Goal: Communication & Community: Answer question/provide support

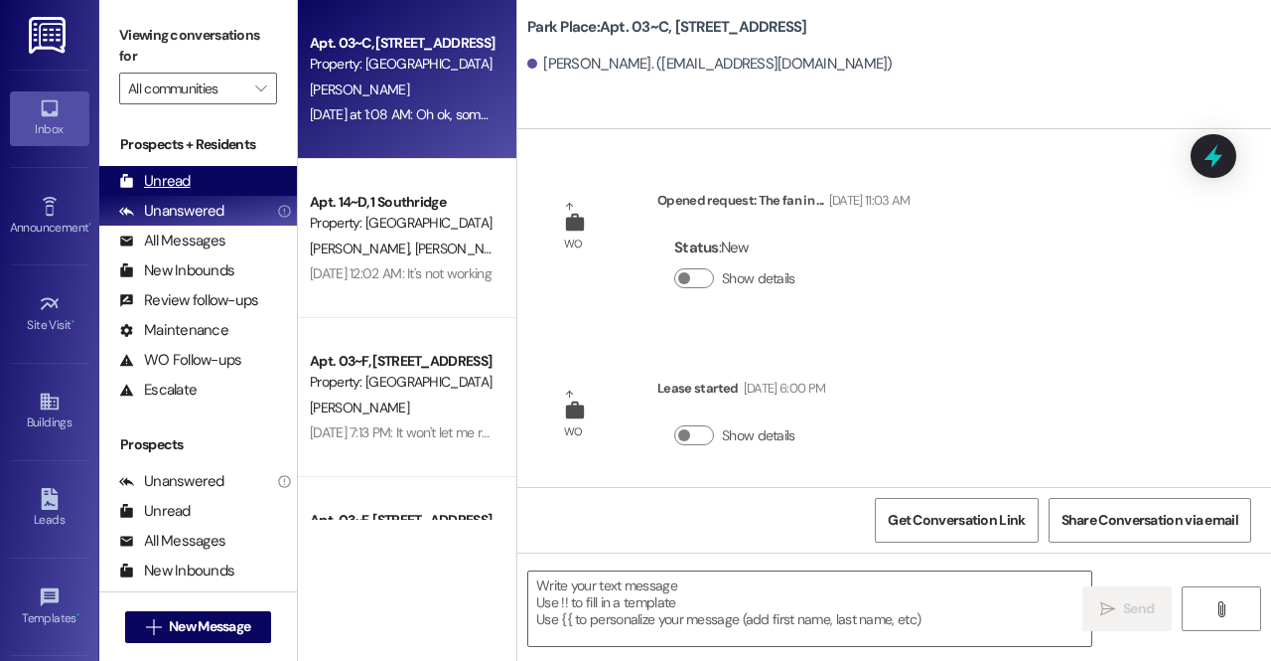
scroll to position [30352, 0]
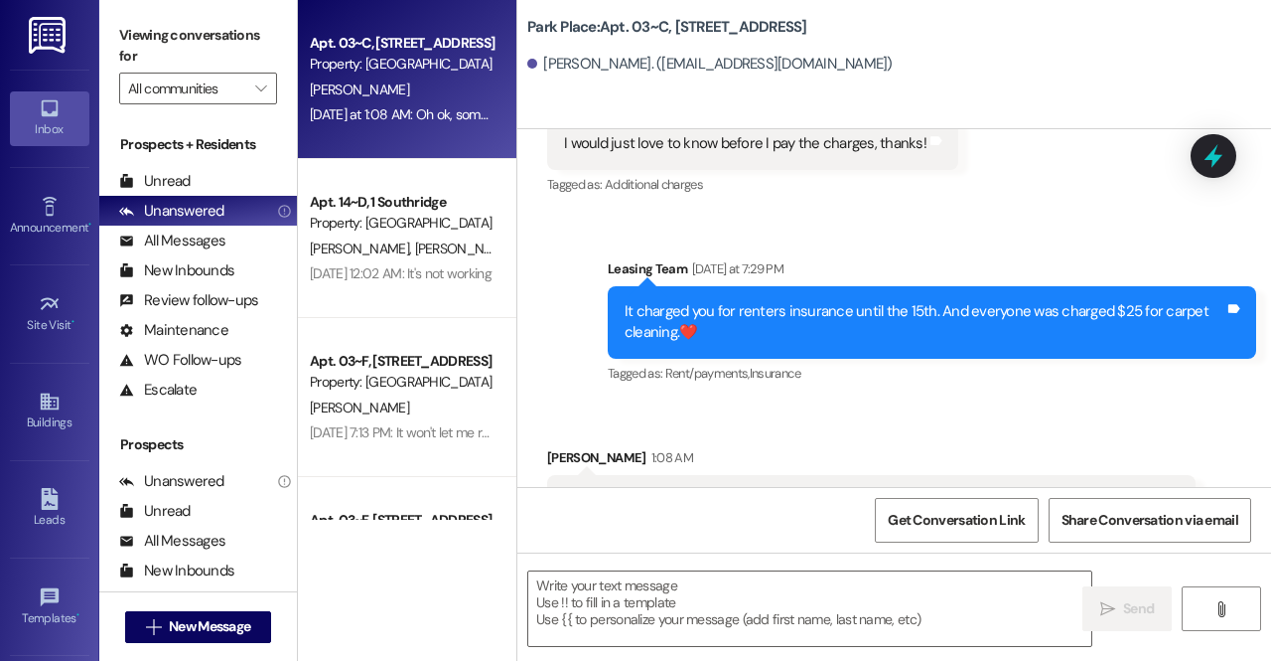
click at [163, 162] on div "Prospects + Residents Unread Unable to load unread count. Refresh and try again…" at bounding box center [198, 269] width 198 height 270
click at [171, 172] on div "Unread" at bounding box center [155, 181] width 72 height 21
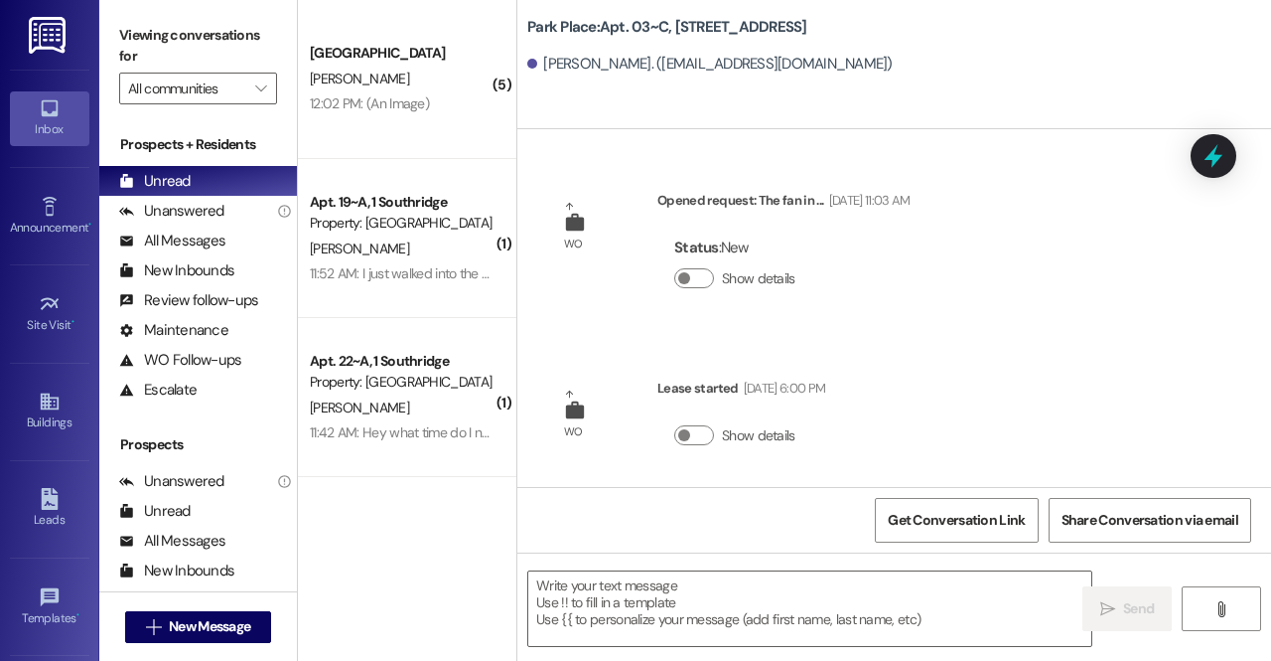
scroll to position [30351, 0]
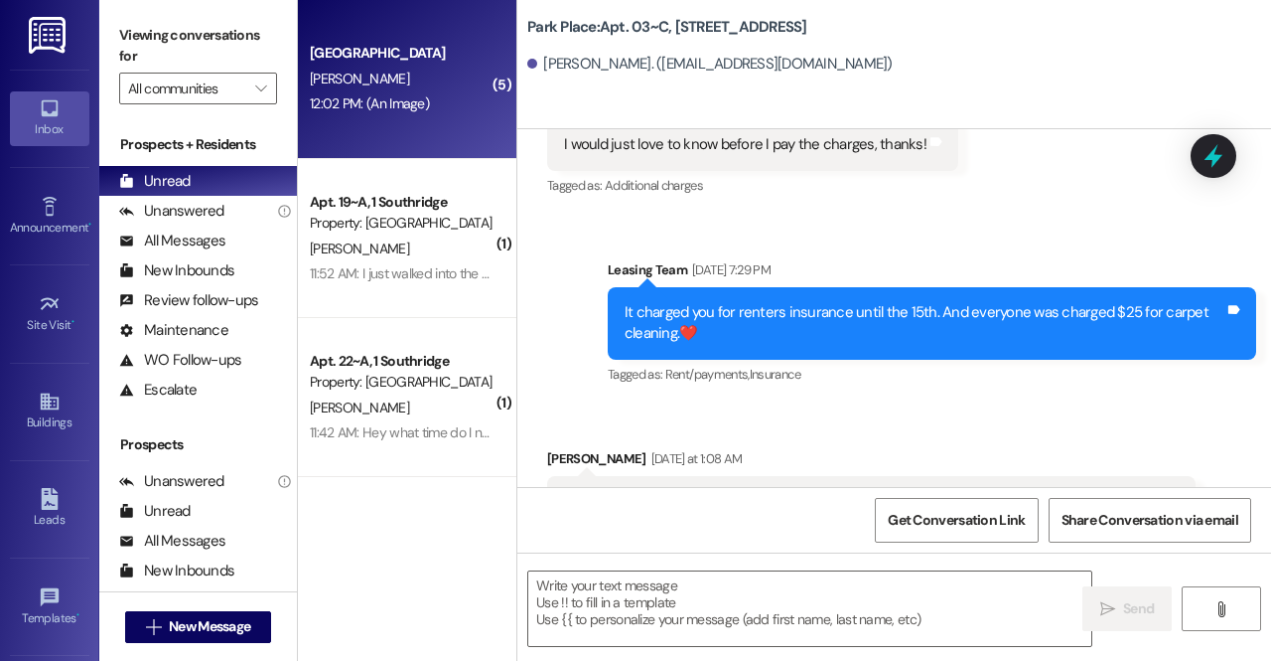
click at [411, 128] on div "Park Place Prospect B. Jensen 12:02 PM: (An Image) 12:02 PM: (An Image)" at bounding box center [407, 79] width 219 height 159
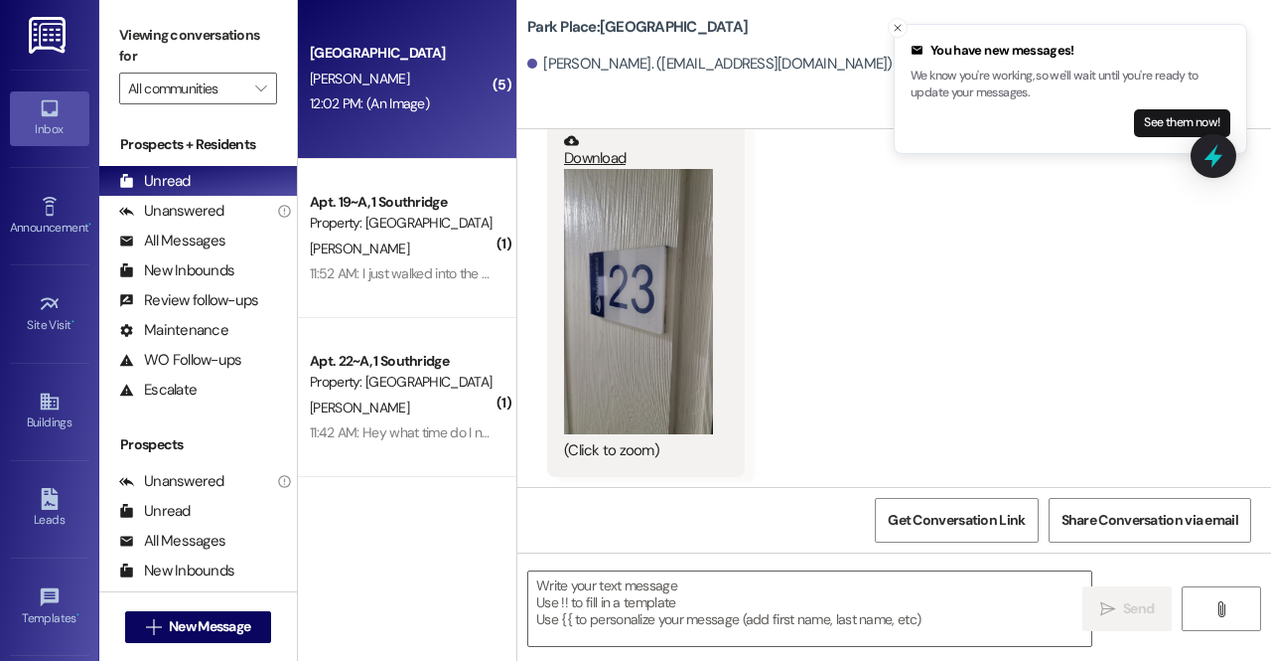
scroll to position [5604, 0]
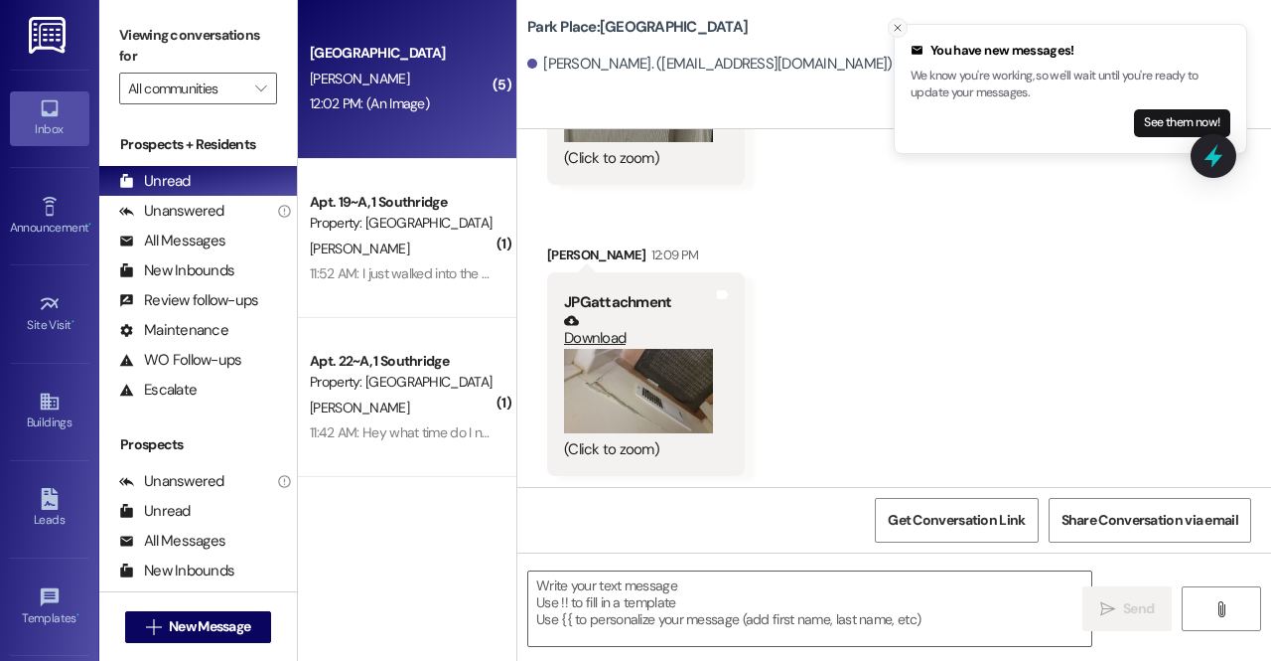
click at [893, 28] on icon "Close toast" at bounding box center [898, 28] width 12 height 12
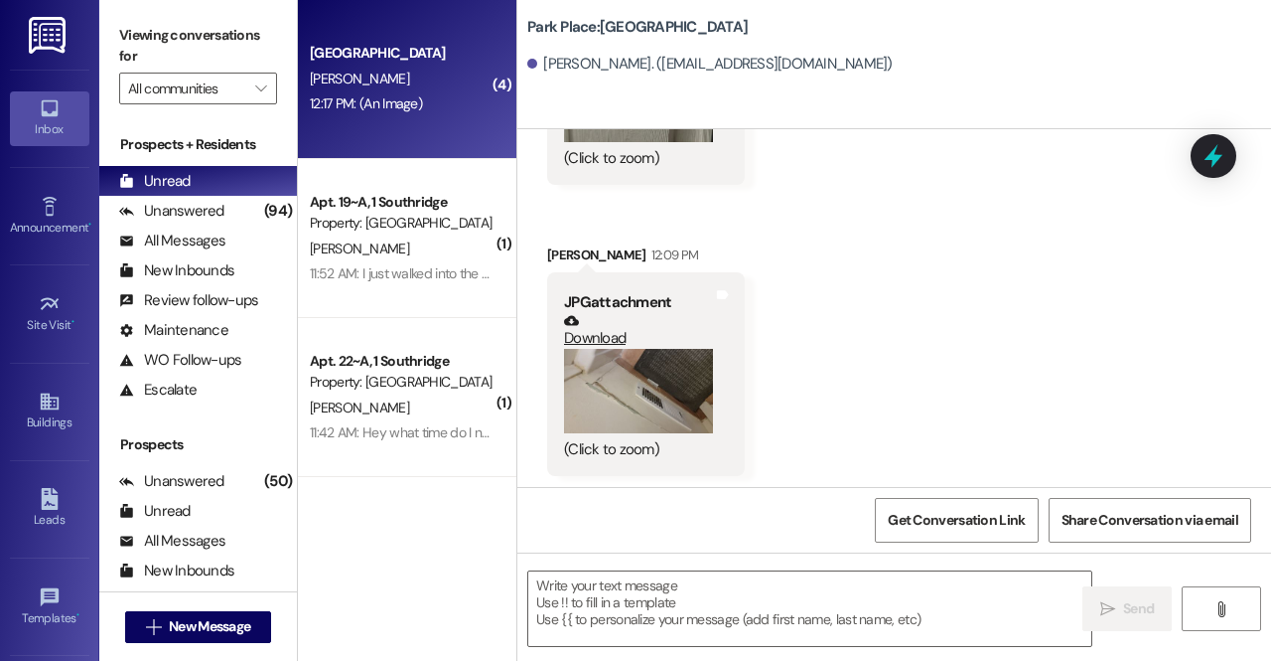
scroll to position [6548, 0]
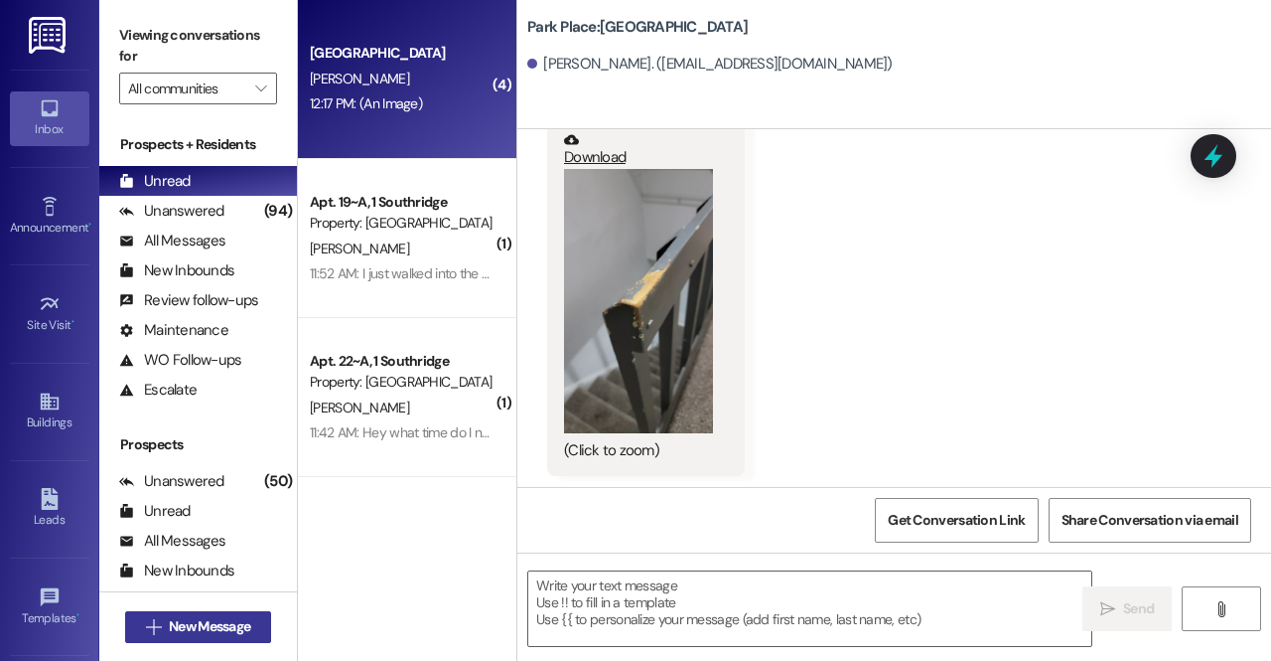
click at [217, 622] on span "New Message" at bounding box center [209, 626] width 81 height 21
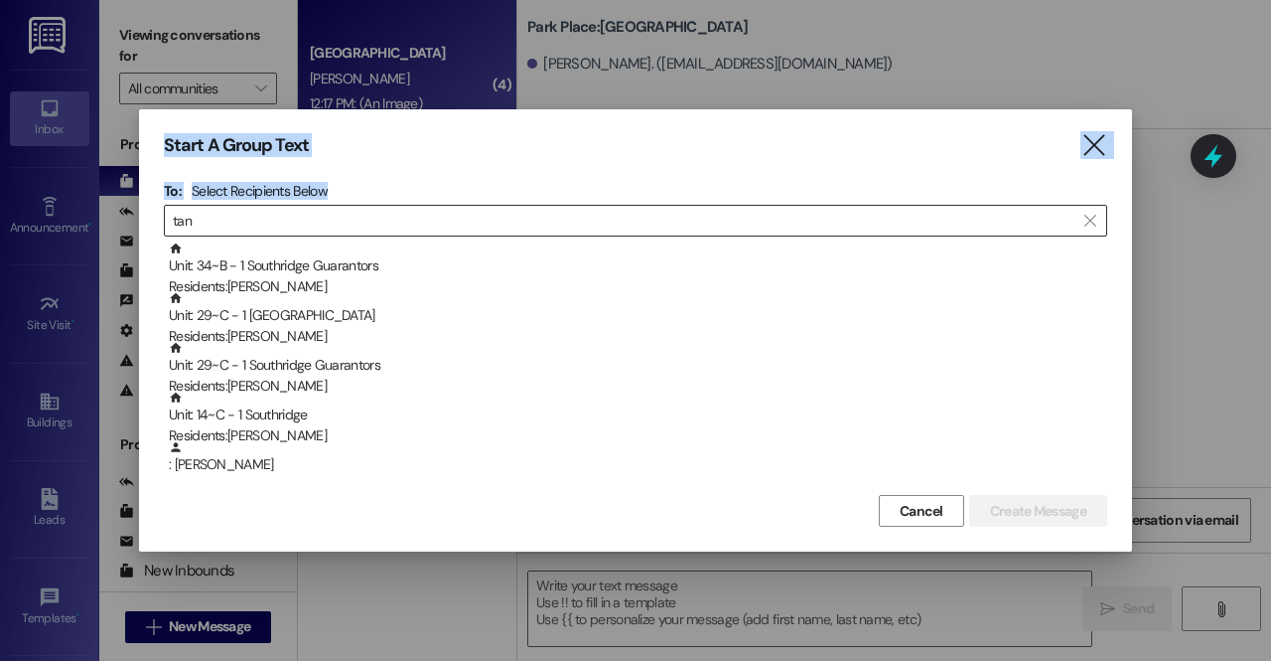
drag, startPoint x: 449, startPoint y: 568, endPoint x: 270, endPoint y: 220, distance: 391.8
click at [270, 220] on div "Start A Group Text  To: Select Recipients Below  tan  Unit: 34~B - 1 Southri…" at bounding box center [635, 330] width 1271 height 661
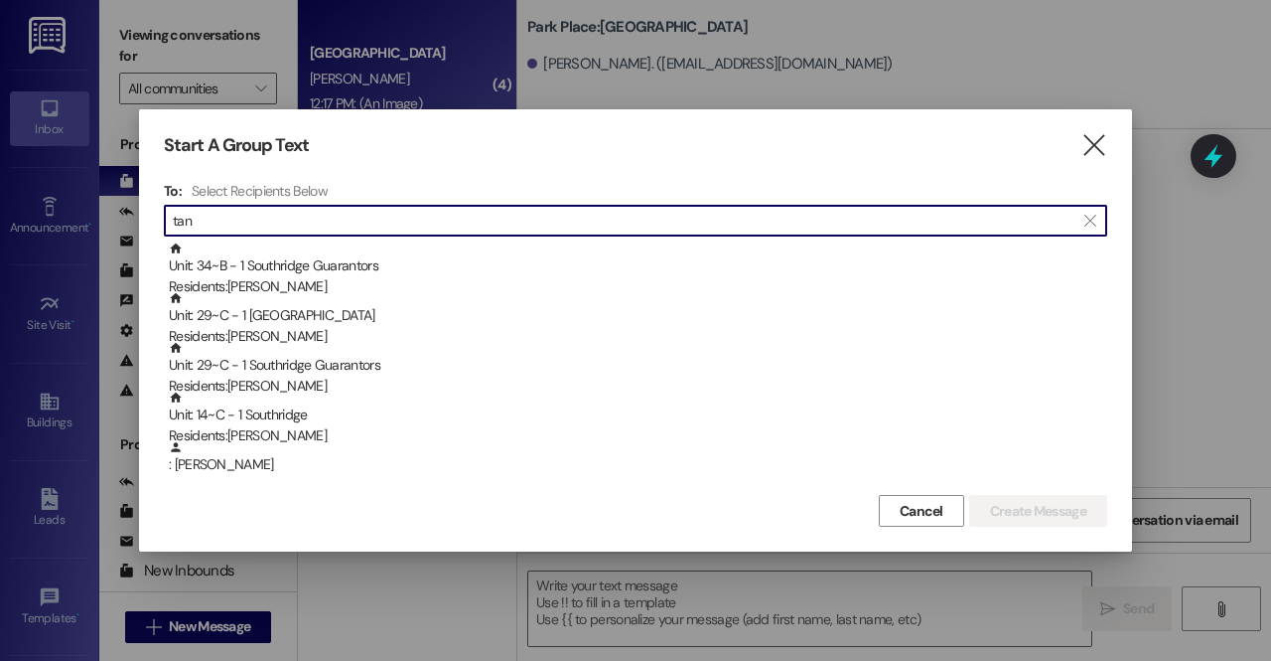
click at [270, 220] on input "tan" at bounding box center [624, 221] width 902 height 28
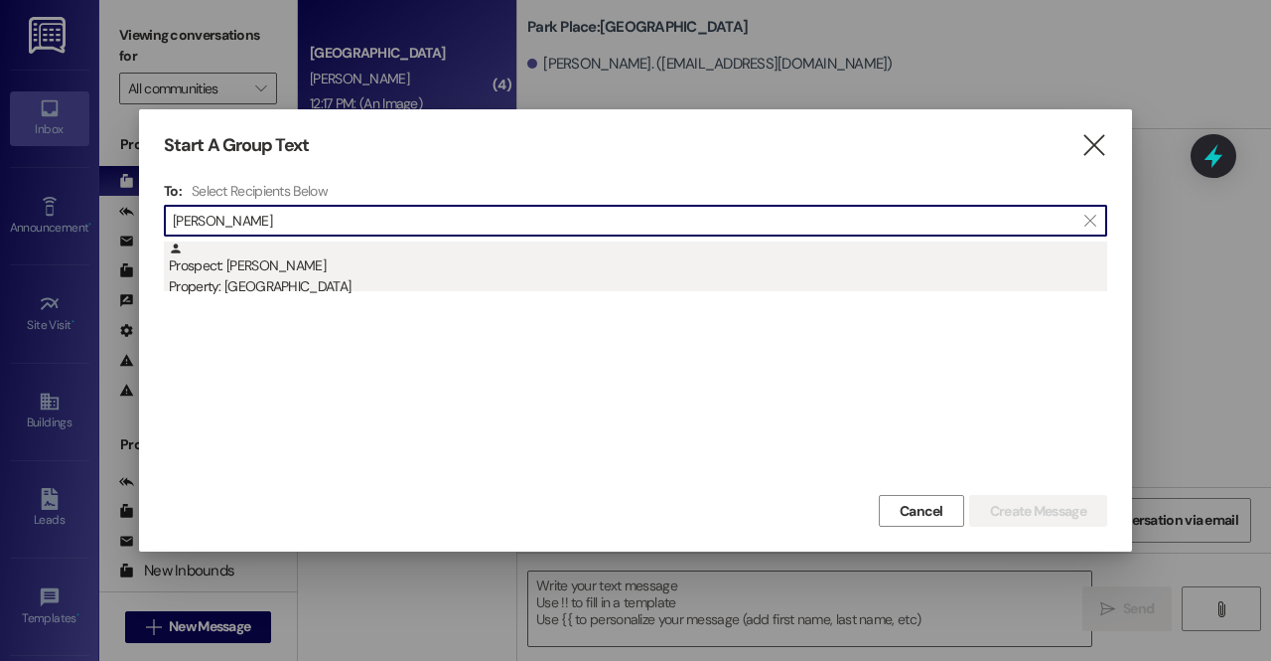
type input "tana"
click at [261, 259] on div "Prospect: Tanager Ryan Property: Southridge" at bounding box center [638, 269] width 939 height 57
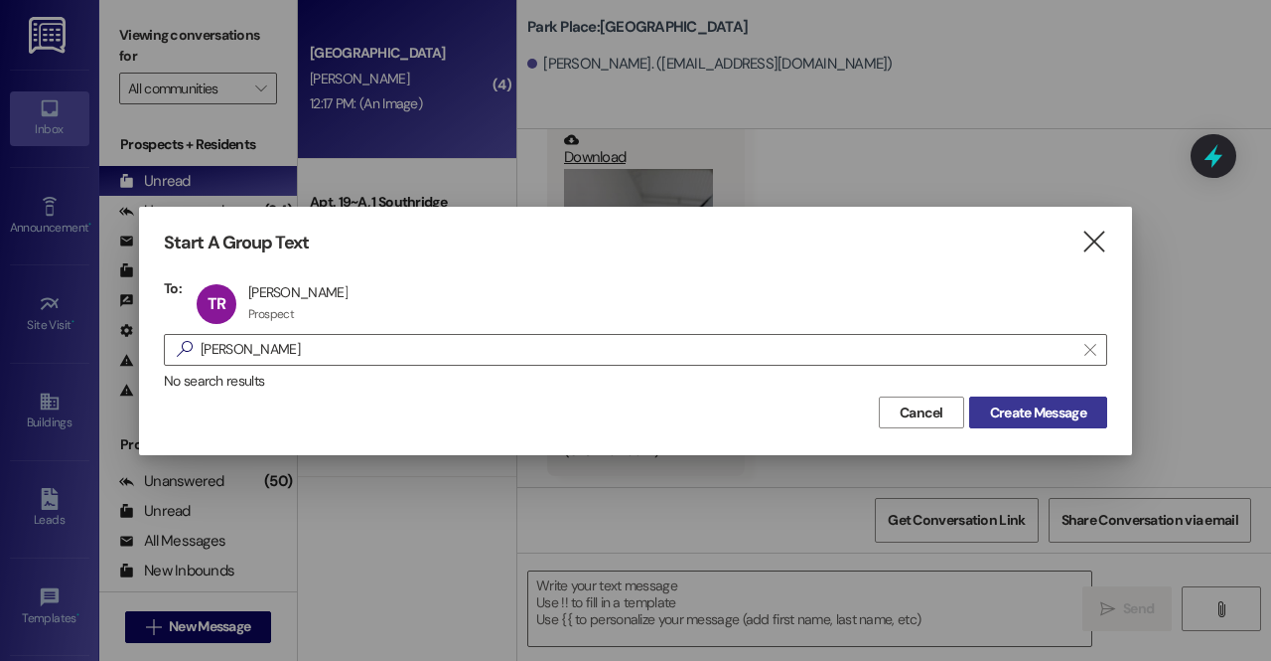
click at [1023, 408] on span "Create Message" at bounding box center [1038, 412] width 96 height 21
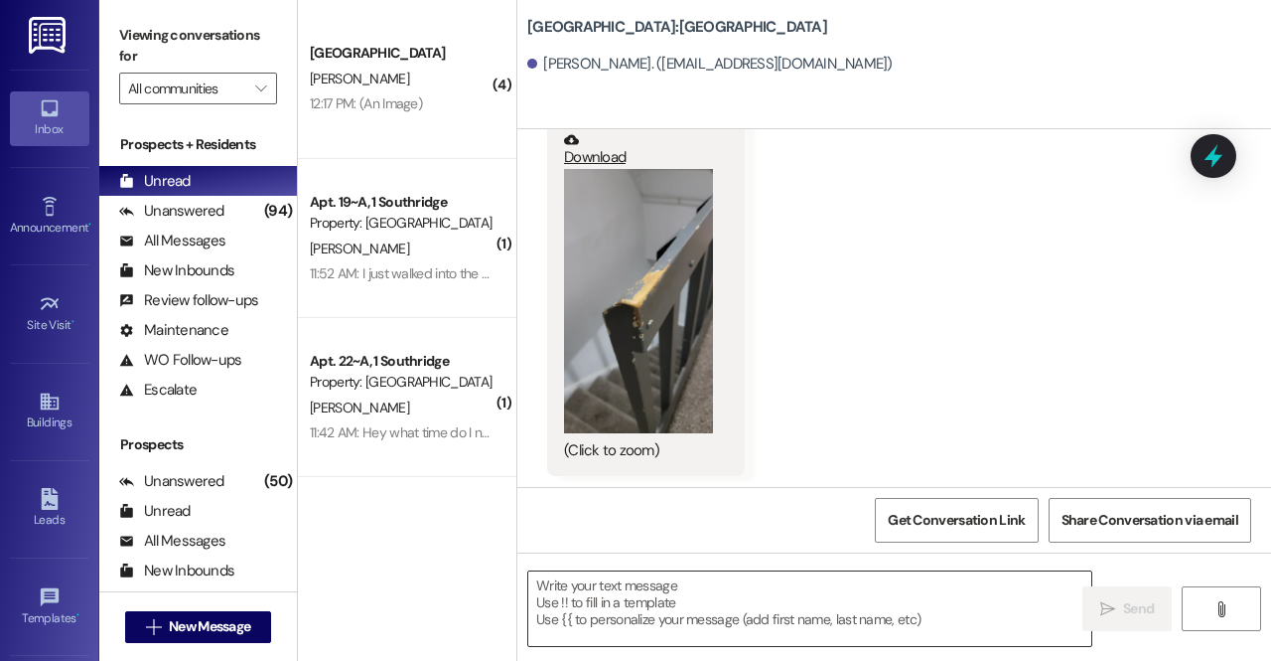
scroll to position [426, 0]
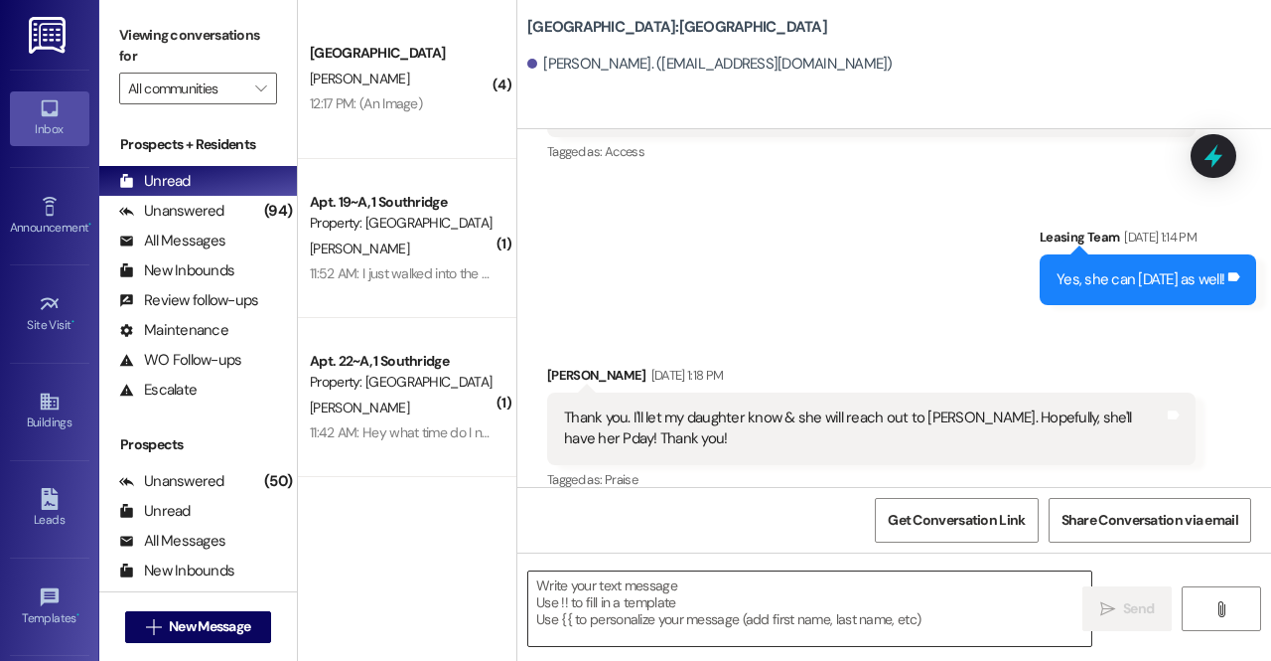
click at [779, 615] on textarea at bounding box center [809, 608] width 563 height 74
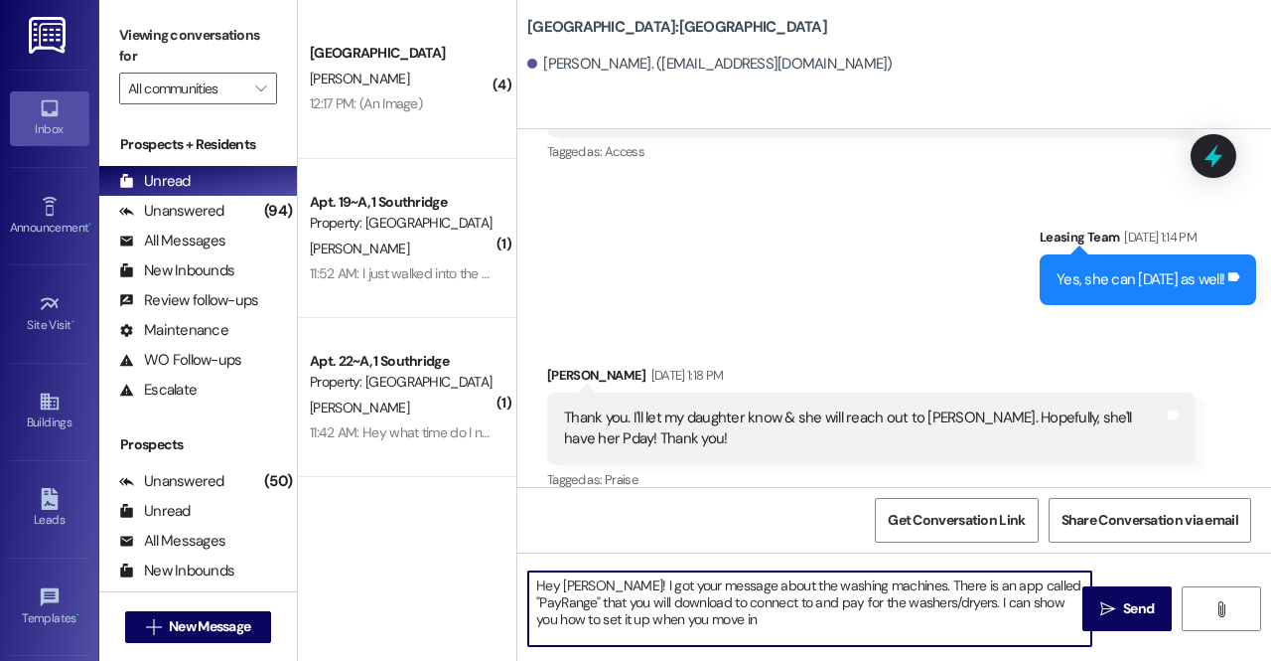
type textarea "Hey Tanager! I got your message about the washing machines. There is an app cal…"
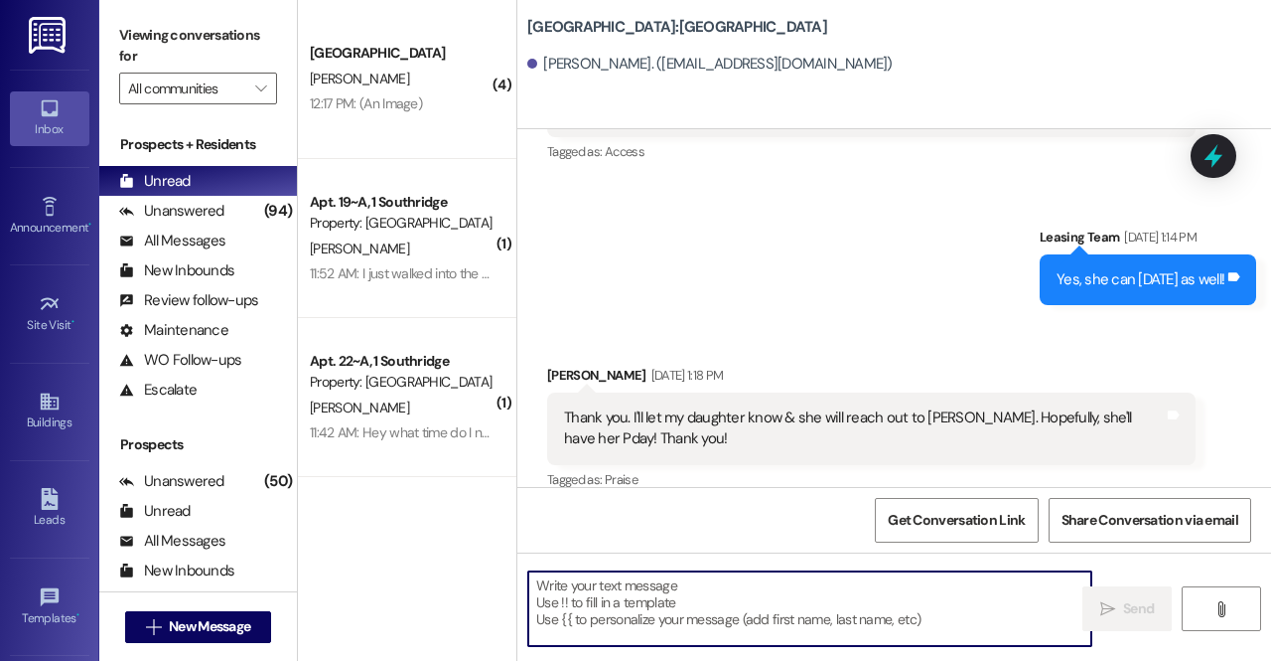
scroll to position [608, 0]
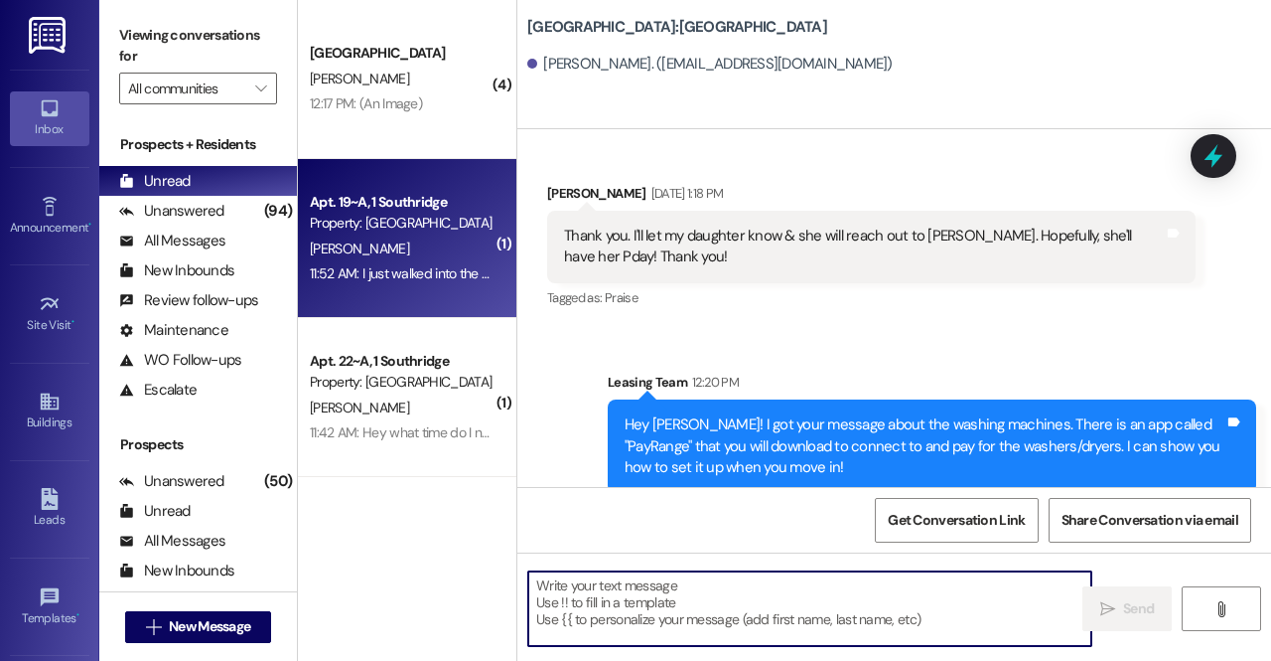
click at [435, 247] on div "K. Bahr" at bounding box center [402, 248] width 188 height 25
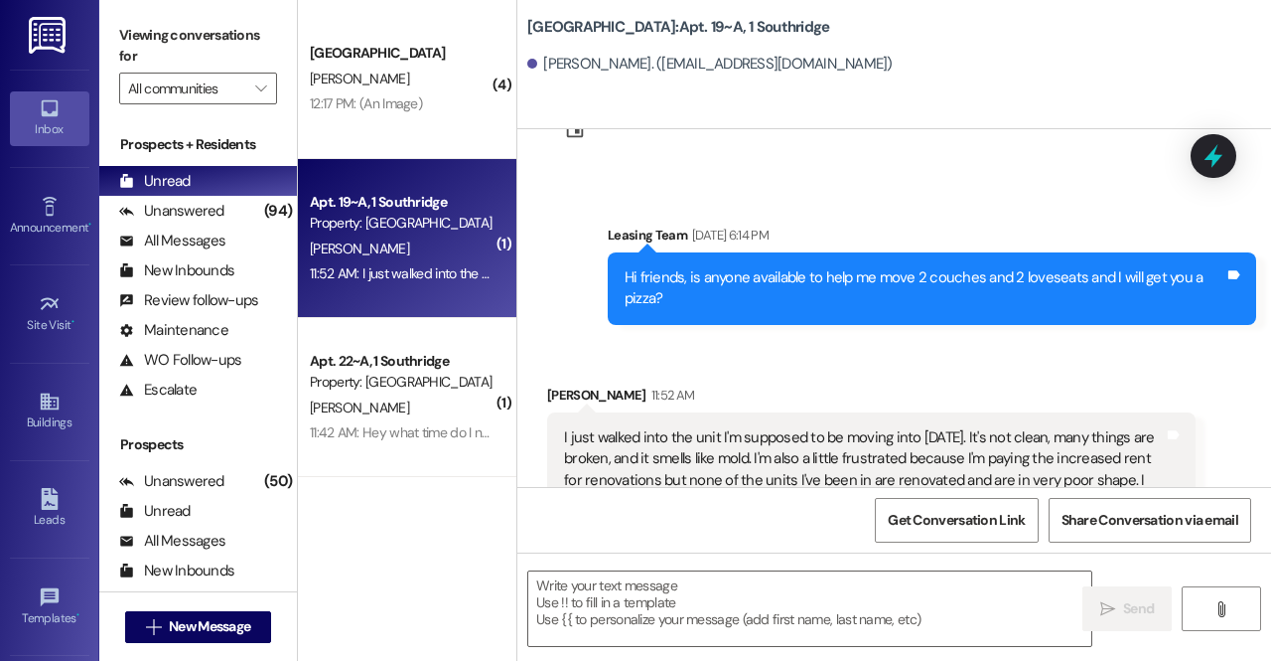
scroll to position [27621, 0]
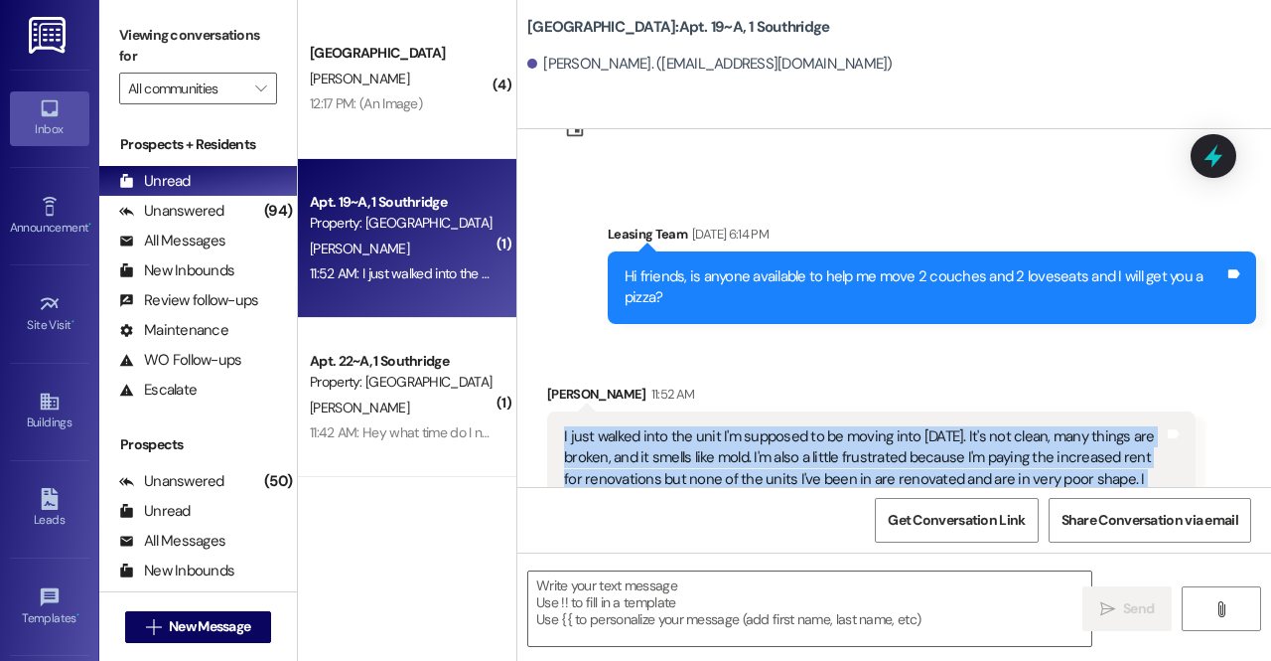
drag, startPoint x: 564, startPoint y: 355, endPoint x: 1234, endPoint y: 440, distance: 674.9
click at [1234, 440] on div "Received via SMS Kaylee Bahr 11:52 AM I just walked into the unit I'm supposed …" at bounding box center [895, 454] width 754 height 231
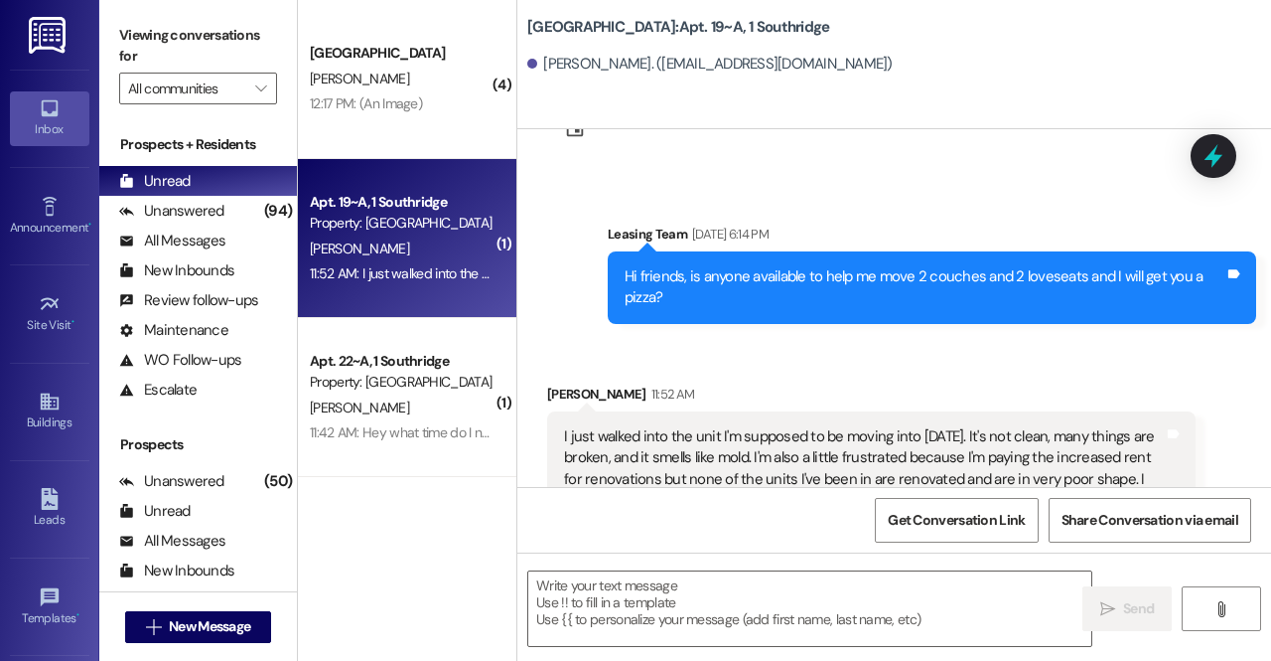
click at [1073, 525] on div "Tagged as: Rent/payments , Click to highlight conversations about Rent/payments…" at bounding box center [871, 539] width 649 height 29
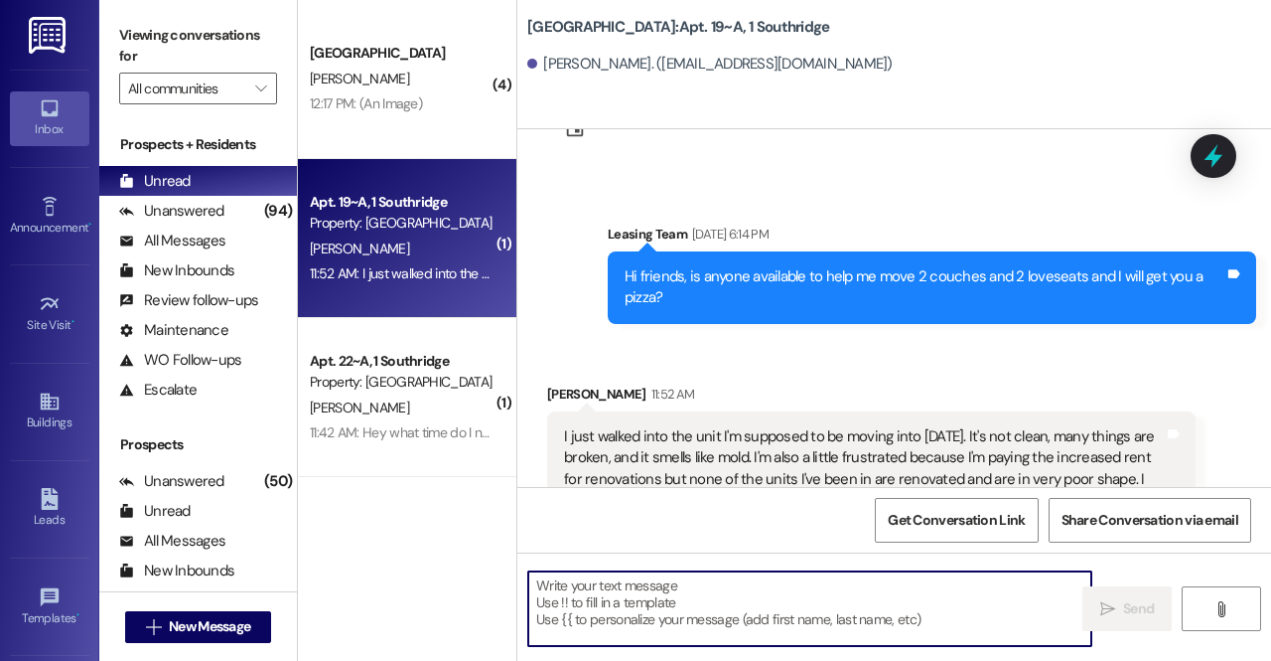
click at [745, 601] on textarea at bounding box center [809, 608] width 563 height 74
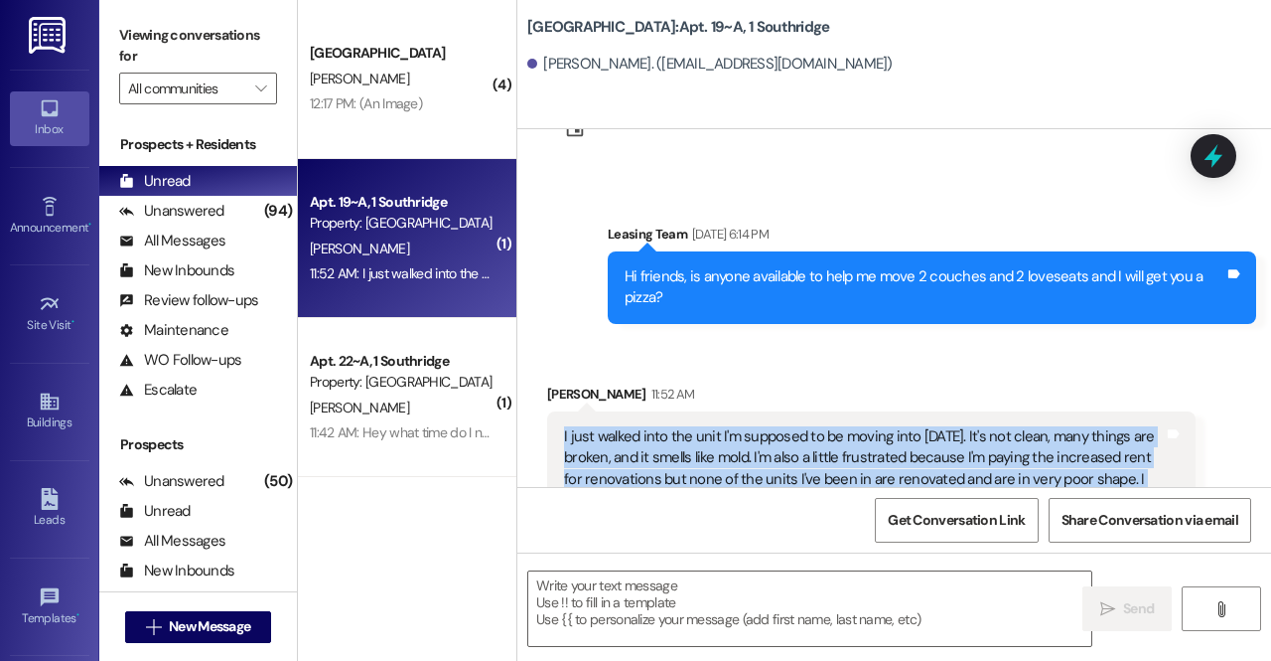
drag, startPoint x: 1071, startPoint y: 414, endPoint x: 550, endPoint y: 353, distance: 524.1
click at [550, 411] on div "I just walked into the unit I'm supposed to be moving into today. It's not clea…" at bounding box center [871, 468] width 649 height 115
drag, startPoint x: 550, startPoint y: 353, endPoint x: 1156, endPoint y: 411, distance: 608.8
click at [1156, 411] on div "I just walked into the unit I'm supposed to be moving into today. It's not clea…" at bounding box center [871, 468] width 649 height 115
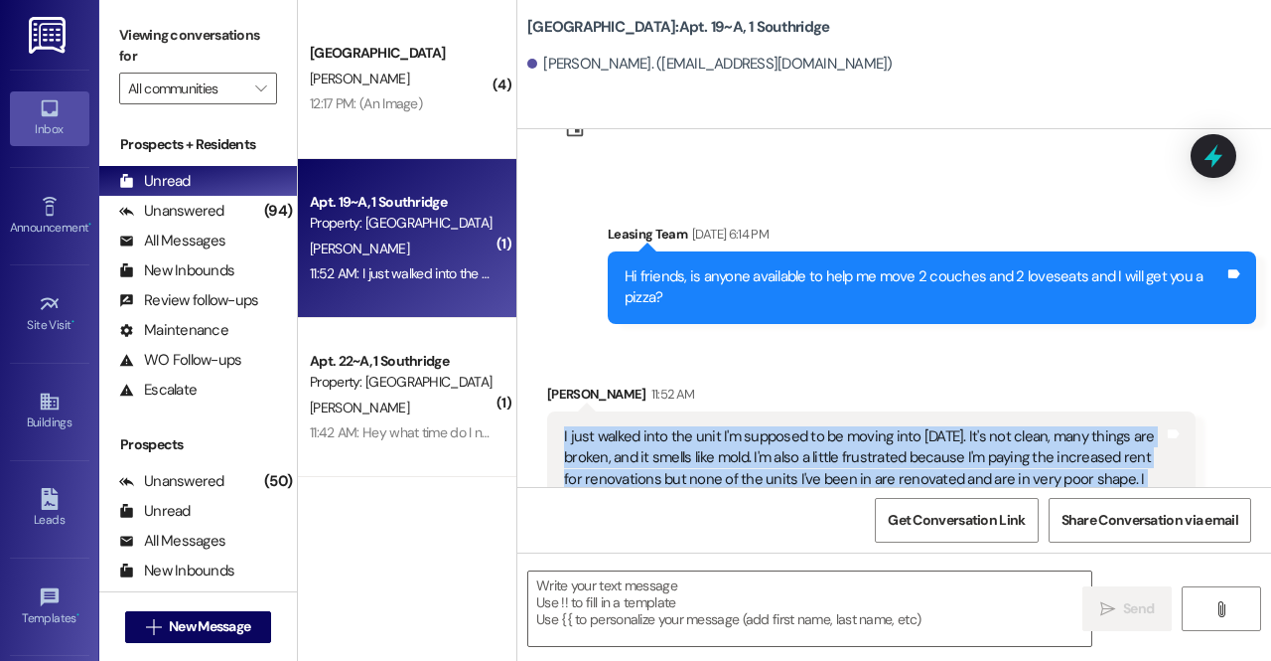
click at [1156, 426] on div "I just walked into the unit I'm supposed to be moving into today. It's not clea…" at bounding box center [864, 468] width 600 height 85
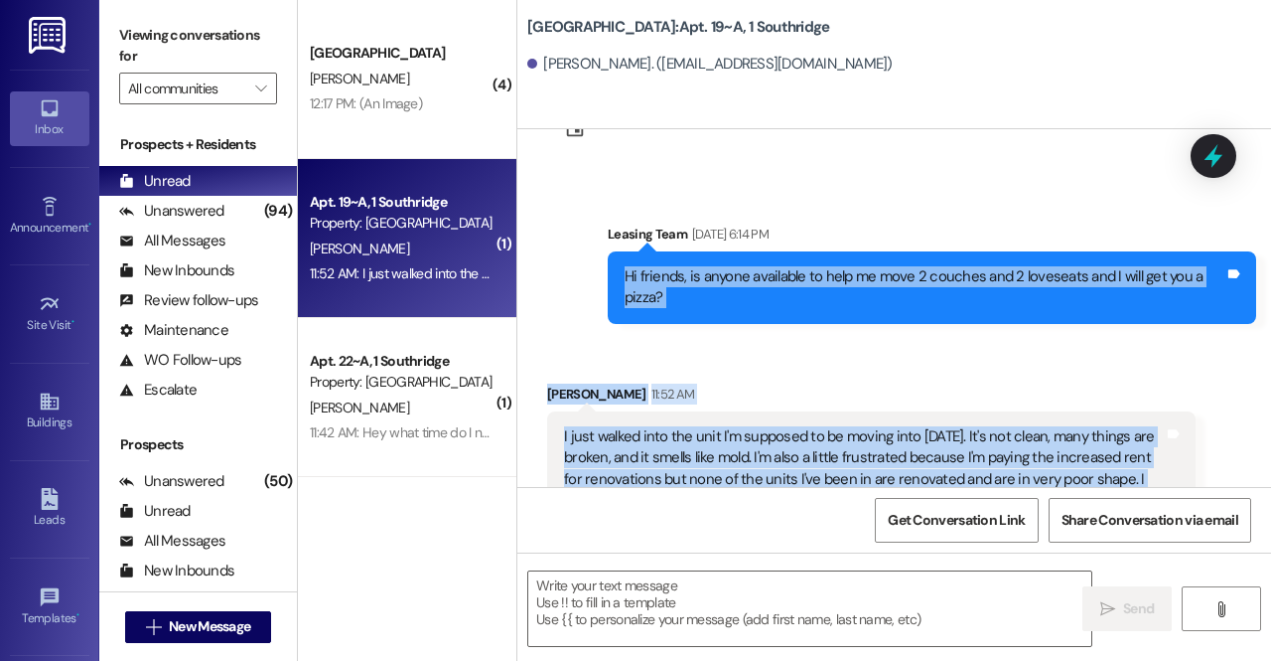
drag, startPoint x: 1072, startPoint y: 414, endPoint x: 610, endPoint y: 168, distance: 523.5
click at [610, 168] on div "WO Opened request: Water press... Oct 11, 2023 at 8:15 AM Status : New Show det…" at bounding box center [895, 308] width 754 height 358
click at [610, 251] on div "Hi friends, is anyone available to help me move 2 couches and 2 loveseats and I…" at bounding box center [932, 287] width 649 height 73
drag, startPoint x: 610, startPoint y: 168, endPoint x: 1099, endPoint y: 442, distance: 560.4
click at [1099, 442] on div "WO Opened request: Water press... Oct 11, 2023 at 8:15 AM Status : New Show det…" at bounding box center [895, 308] width 754 height 358
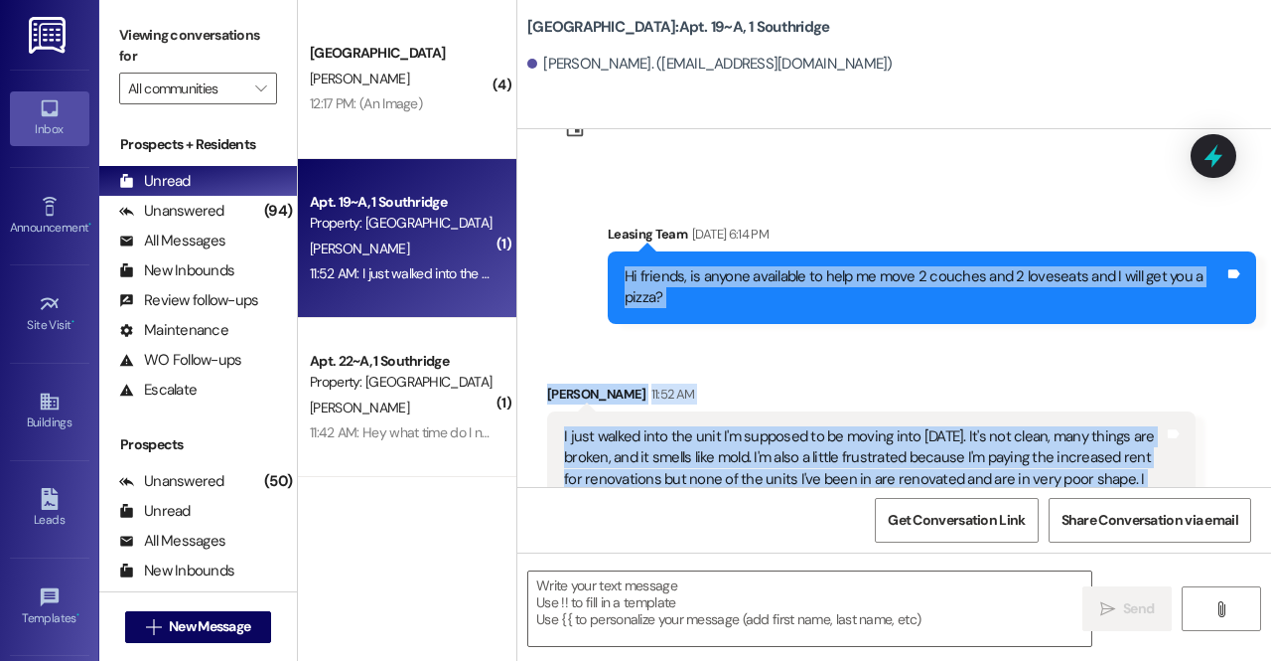
click at [1099, 525] on div "Tagged as: Rent/payments , Click to highlight conversations about Rent/payments…" at bounding box center [871, 539] width 649 height 29
drag, startPoint x: 1093, startPoint y: 470, endPoint x: 612, endPoint y: 170, distance: 566.7
click at [612, 170] on div "WO Opened request: Water press... Oct 11, 2023 at 8:15 AM Status : New Show det…" at bounding box center [895, 308] width 754 height 358
click at [612, 251] on div "Hi friends, is anyone available to help me move 2 couches and 2 loveseats and I…" at bounding box center [932, 287] width 649 height 73
drag, startPoint x: 612, startPoint y: 170, endPoint x: 1032, endPoint y: 484, distance: 524.5
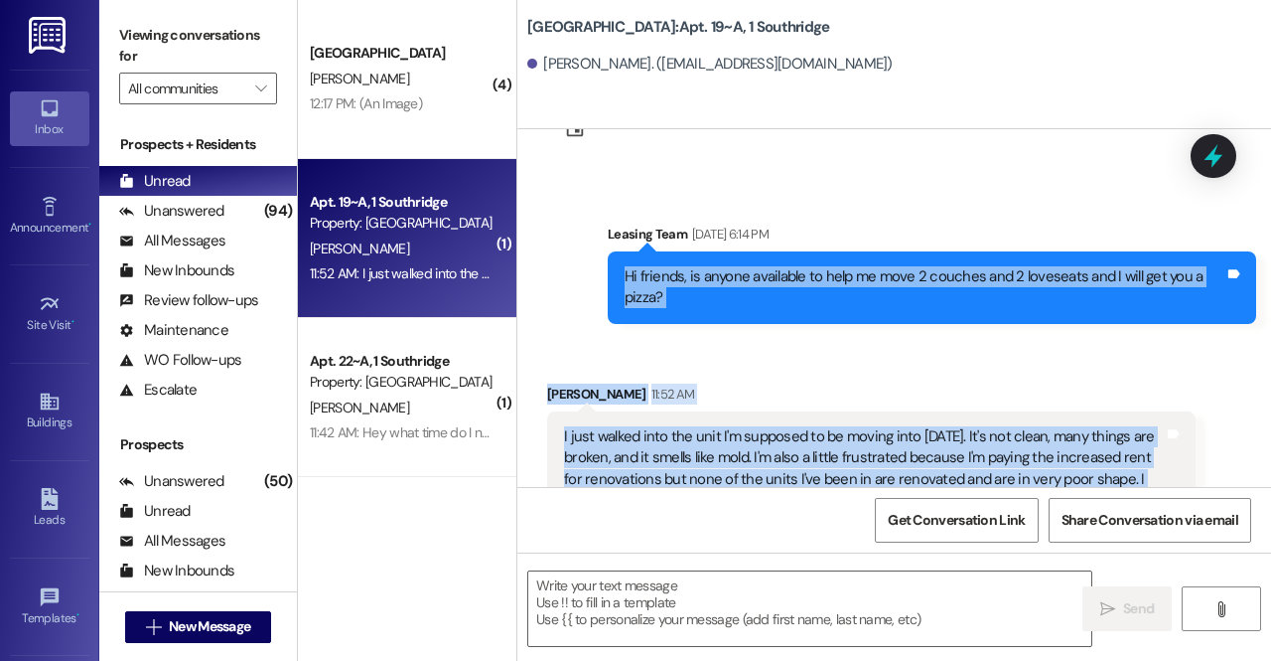
click at [1032, 484] on div "WO Opened request: Water press... Oct 11, 2023 at 8:15 AM Status : New Show det…" at bounding box center [895, 308] width 754 height 358
click at [1032, 484] on div "Received via SMS Kaylee Bahr 11:52 AM I just walked into the unit I'm supposed …" at bounding box center [871, 470] width 678 height 202
drag, startPoint x: 1069, startPoint y: 417, endPoint x: 598, endPoint y: 180, distance: 527.3
click at [598, 180] on div "WO Opened request: Water press... Oct 11, 2023 at 8:15 AM Status : New Show det…" at bounding box center [895, 308] width 754 height 358
click at [598, 209] on div "Announcement, sent via SMS Leasing Team Aug 15, 2025 at 6:14 PM Hi friends, is …" at bounding box center [932, 274] width 678 height 130
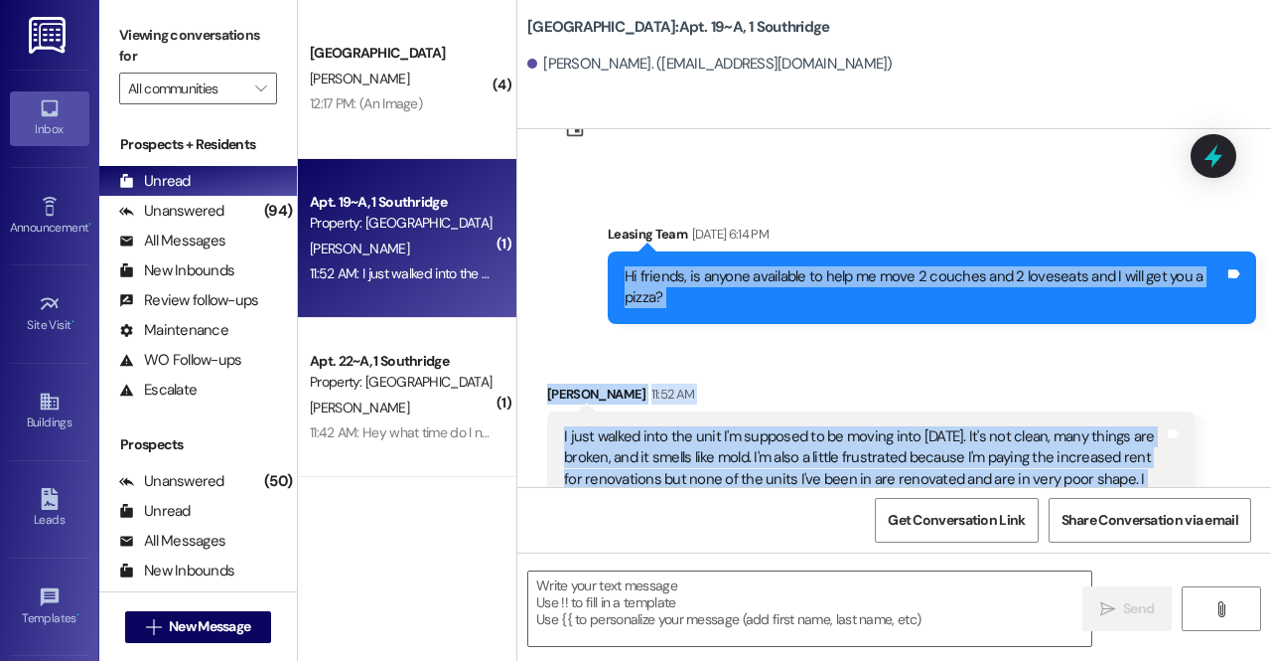
drag, startPoint x: 1075, startPoint y: 422, endPoint x: 619, endPoint y: 188, distance: 512.7
click at [619, 188] on div "WO Opened request: Water press... Oct 11, 2023 at 8:15 AM Status : New Show det…" at bounding box center [895, 308] width 754 height 358
click at [619, 251] on div "Hi friends, is anyone available to help me move 2 couches and 2 loveseats and I…" at bounding box center [932, 287] width 649 height 73
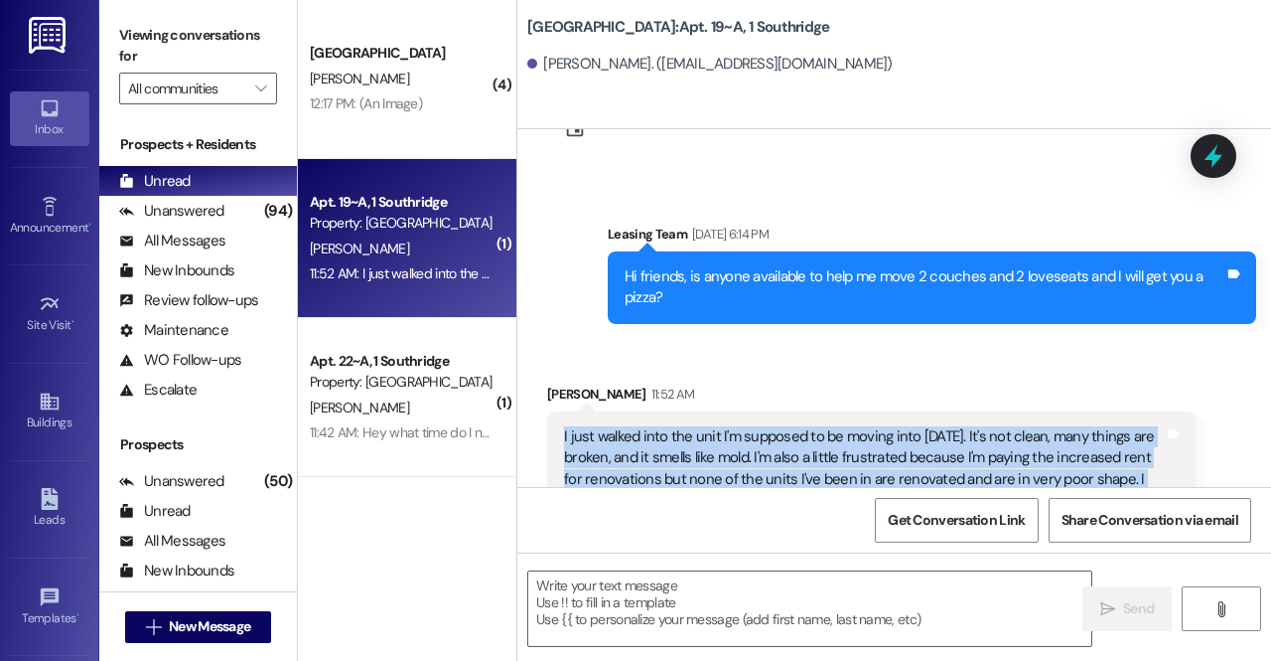
drag, startPoint x: 1069, startPoint y: 426, endPoint x: 560, endPoint y: 354, distance: 513.7
click at [560, 411] on div "I just walked into the unit I'm supposed to be moving into today. It's not clea…" at bounding box center [871, 468] width 649 height 115
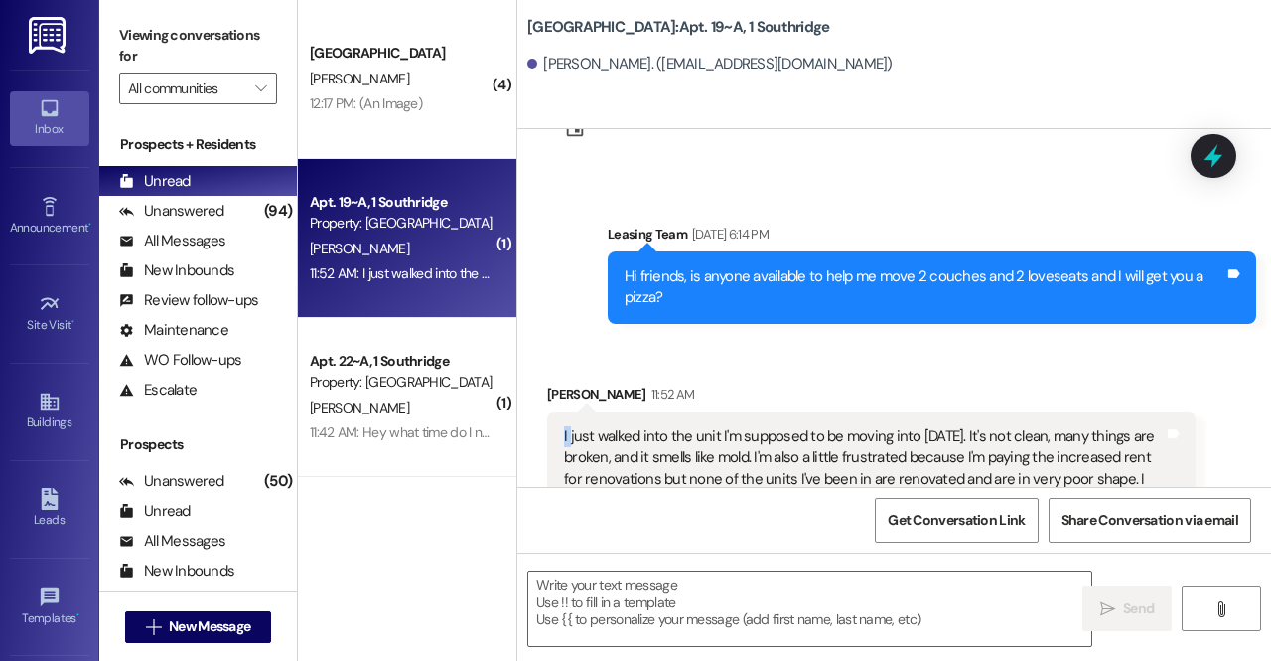
click at [560, 411] on div "I just walked into the unit I'm supposed to be moving into today. It's not clea…" at bounding box center [871, 468] width 649 height 115
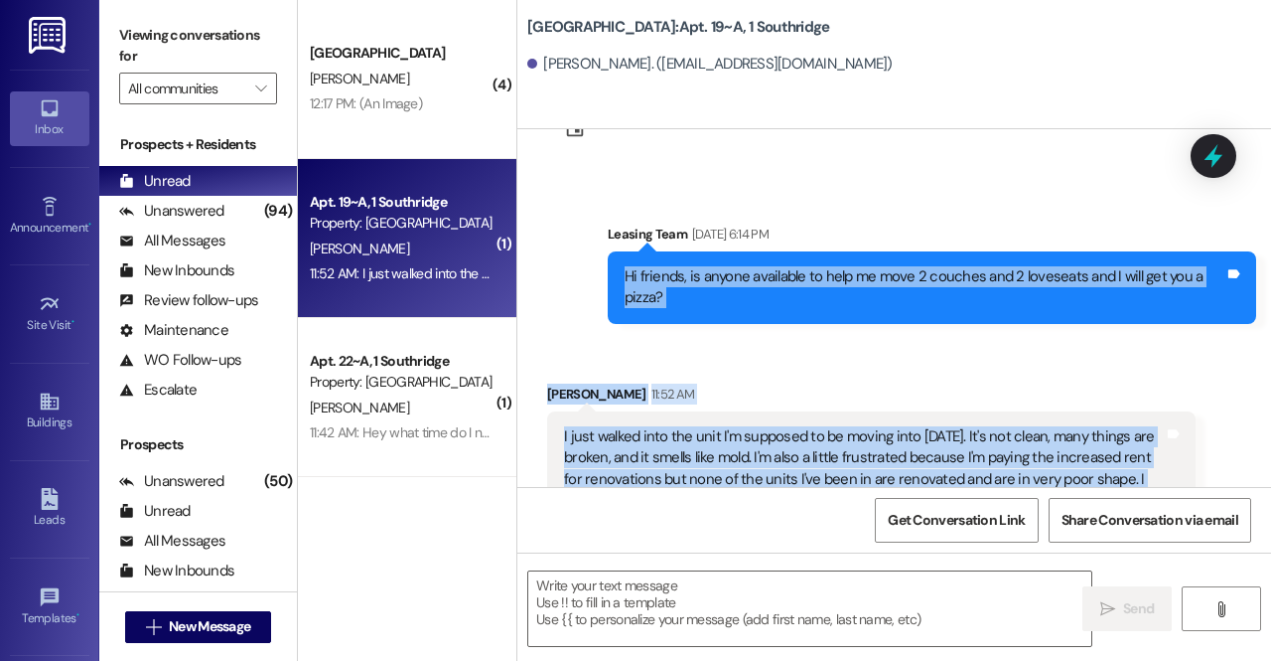
drag, startPoint x: 1089, startPoint y: 422, endPoint x: 606, endPoint y: 173, distance: 543.3
click at [606, 173] on div "WO Opened request: Water press... Oct 11, 2023 at 8:15 AM Status : New Show det…" at bounding box center [895, 308] width 754 height 358
click at [608, 251] on div "Hi friends, is anyone available to help me move 2 couches and 2 loveseats and I…" at bounding box center [932, 287] width 649 height 73
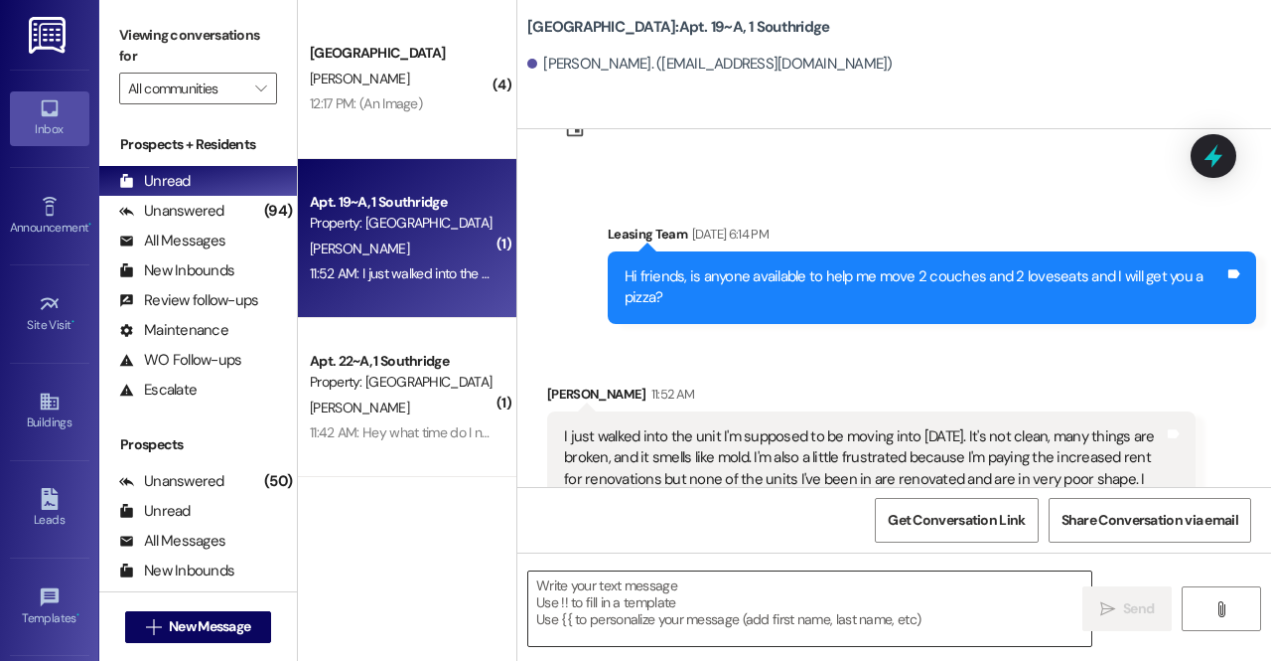
click at [710, 605] on textarea at bounding box center [809, 608] width 563 height 74
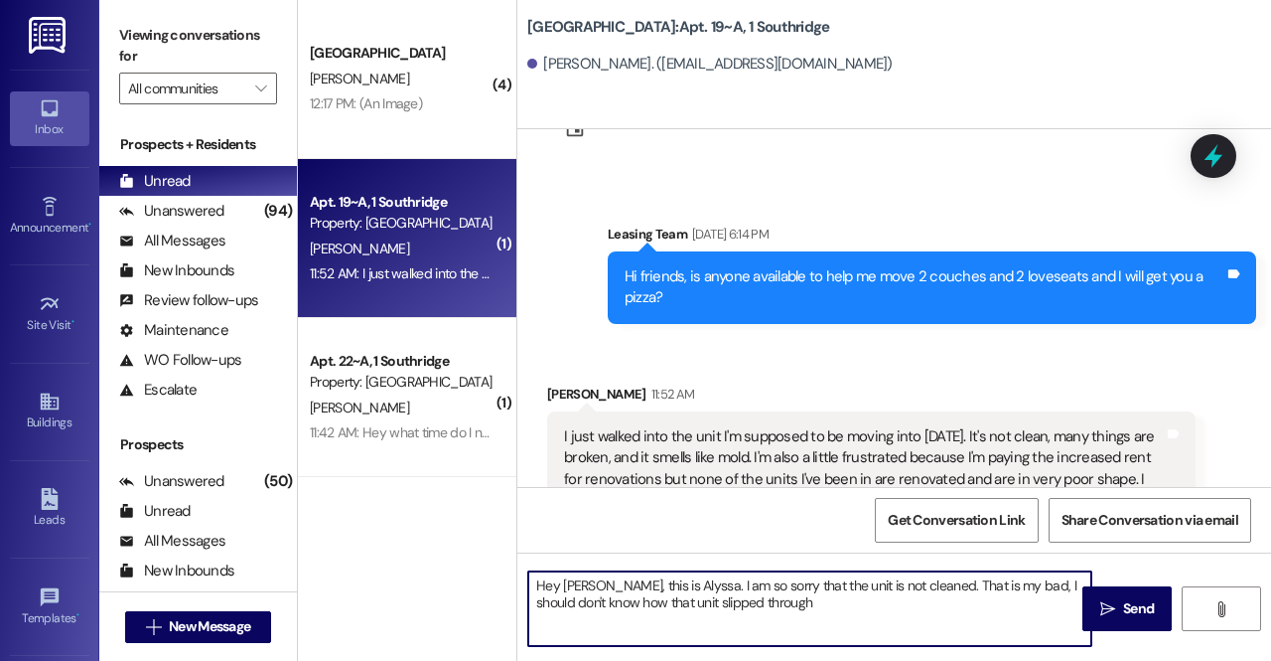
click at [917, 593] on textarea "Hey Kaylee, this is Alyssa. I am so sorry that the unit is not cleaned. That is…" at bounding box center [809, 608] width 563 height 74
click at [905, 589] on textarea "Hey Kaylee, this is Alyssa. I am so sorry that the unit is not cleaned! That is…" at bounding box center [809, 608] width 563 height 74
click at [836, 597] on textarea "Hey Kaylee, this is Alyssa. I am so sorry that the unit is not cleaned! That is…" at bounding box center [809, 608] width 563 height 74
click at [914, 600] on textarea "Hey Kaylee, this is Alyssa. I am so sorry that the unit is not cleaned! That is…" at bounding box center [809, 608] width 563 height 74
drag, startPoint x: 1051, startPoint y: 588, endPoint x: 1018, endPoint y: 588, distance: 32.8
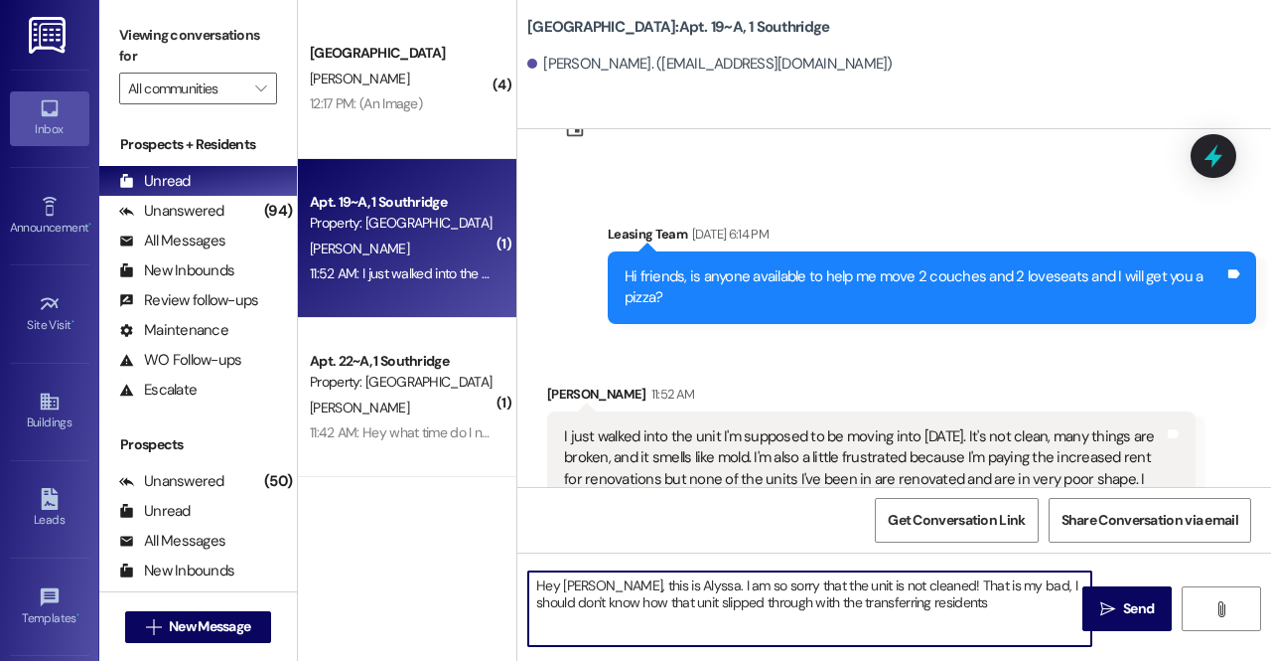
click at [1018, 588] on textarea "Hey Kaylee, this is Alyssa. I am so sorry that the unit is not cleaned! That is…" at bounding box center [809, 608] width 563 height 74
click at [950, 609] on textarea "Hey Kaylee, this is Alyssa. I am so sorry that the unit is not cleaned! That is…" at bounding box center [809, 608] width 563 height 74
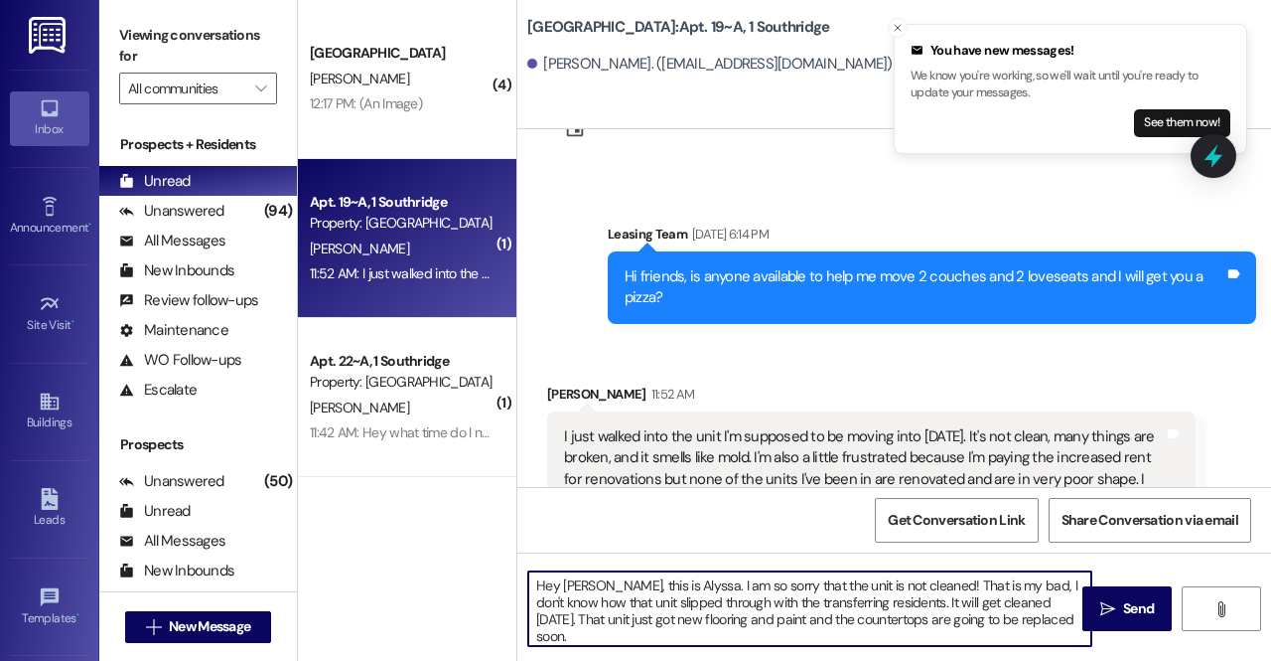
type textarea "Hey Kaylee, this is Alyssa. I am so sorry that the unit is not cleaned! That is…"
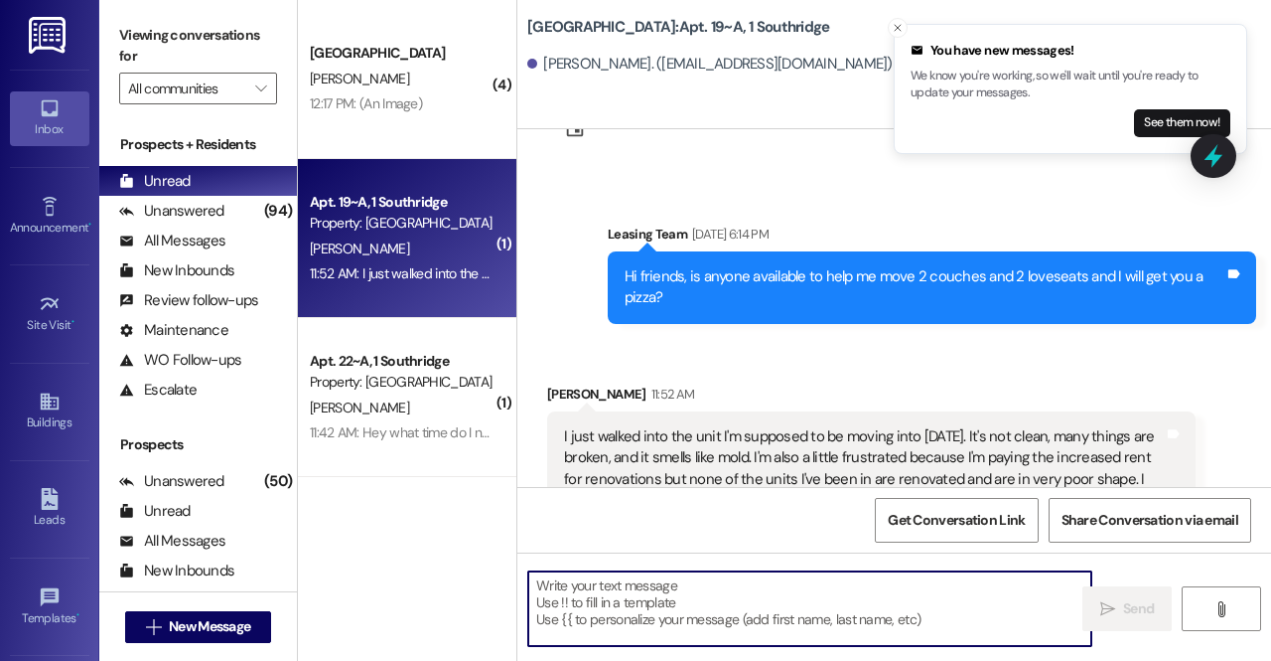
scroll to position [27620, 0]
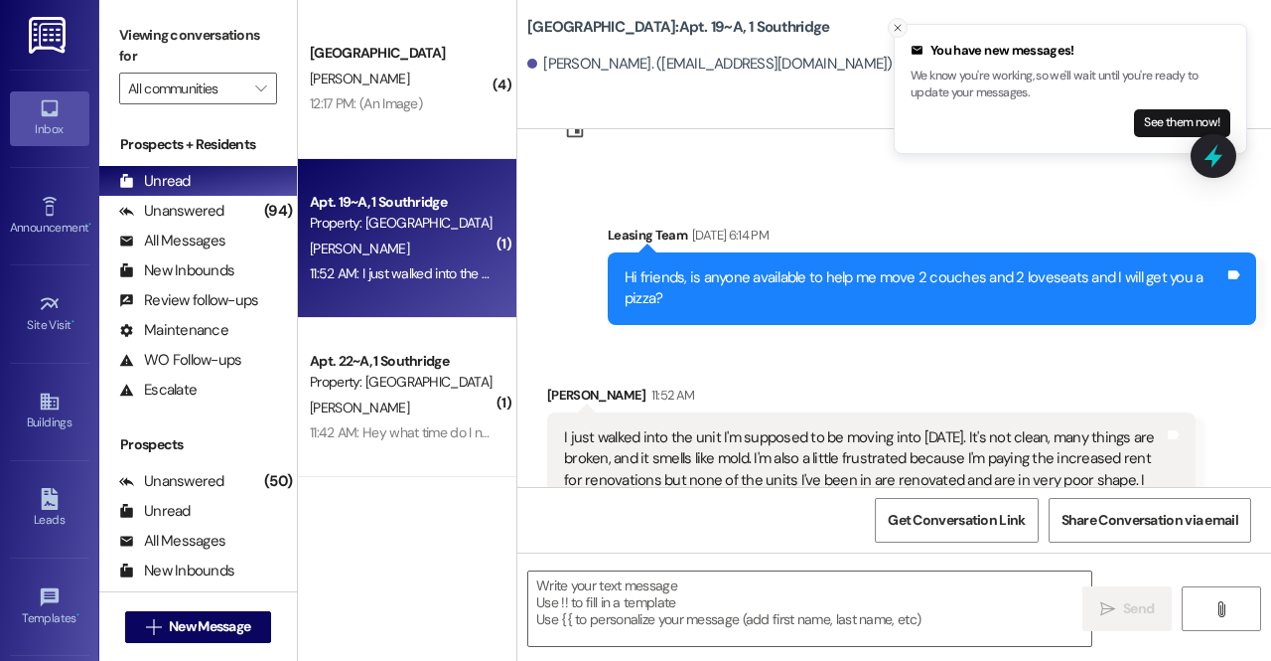
click at [897, 29] on icon "Close toast" at bounding box center [898, 28] width 12 height 12
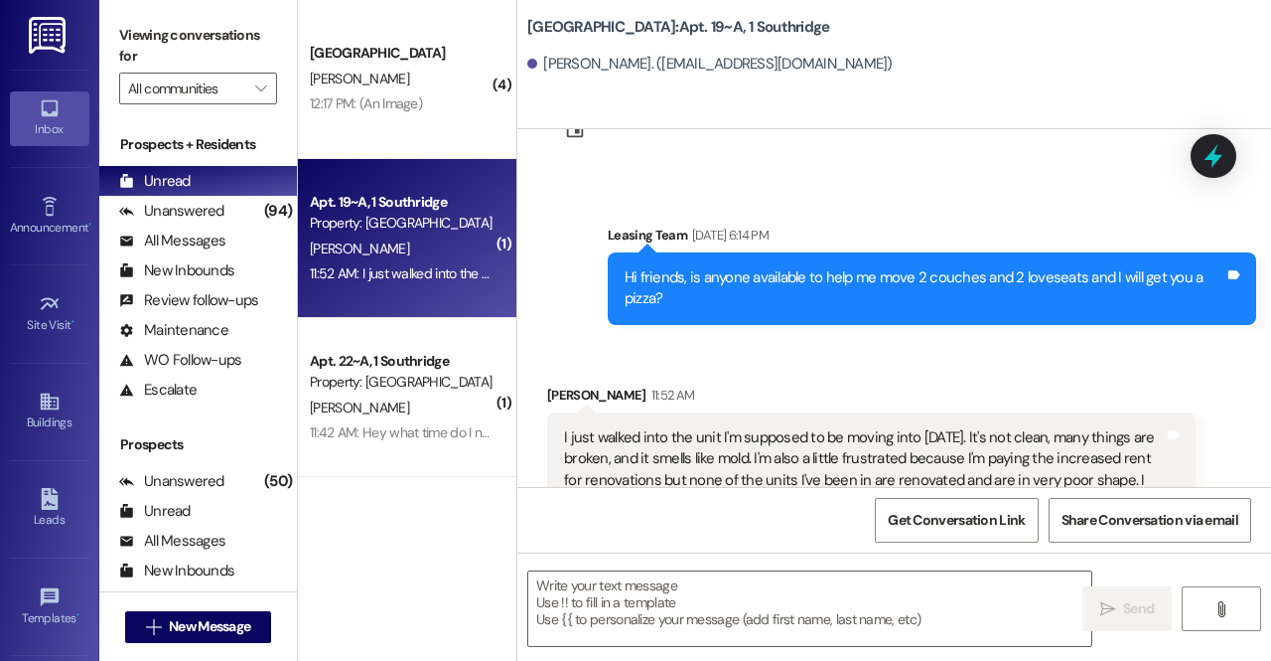
scroll to position [27801, 0]
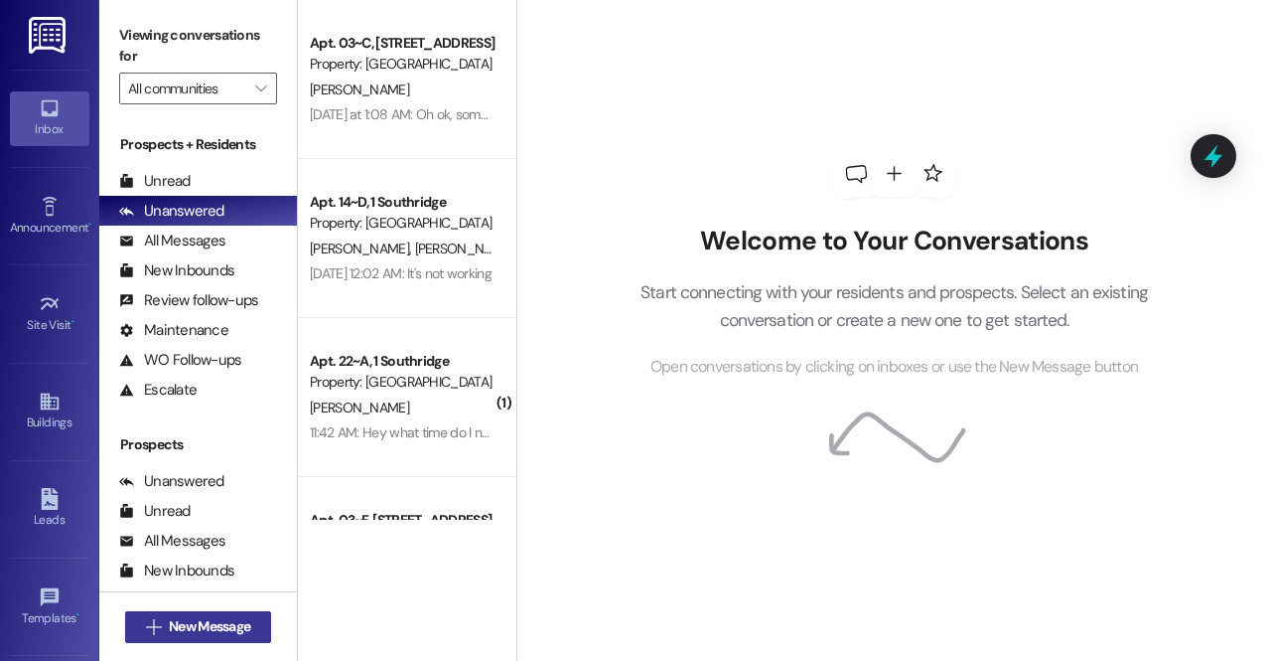
click at [258, 612] on button " New Message" at bounding box center [198, 627] width 147 height 32
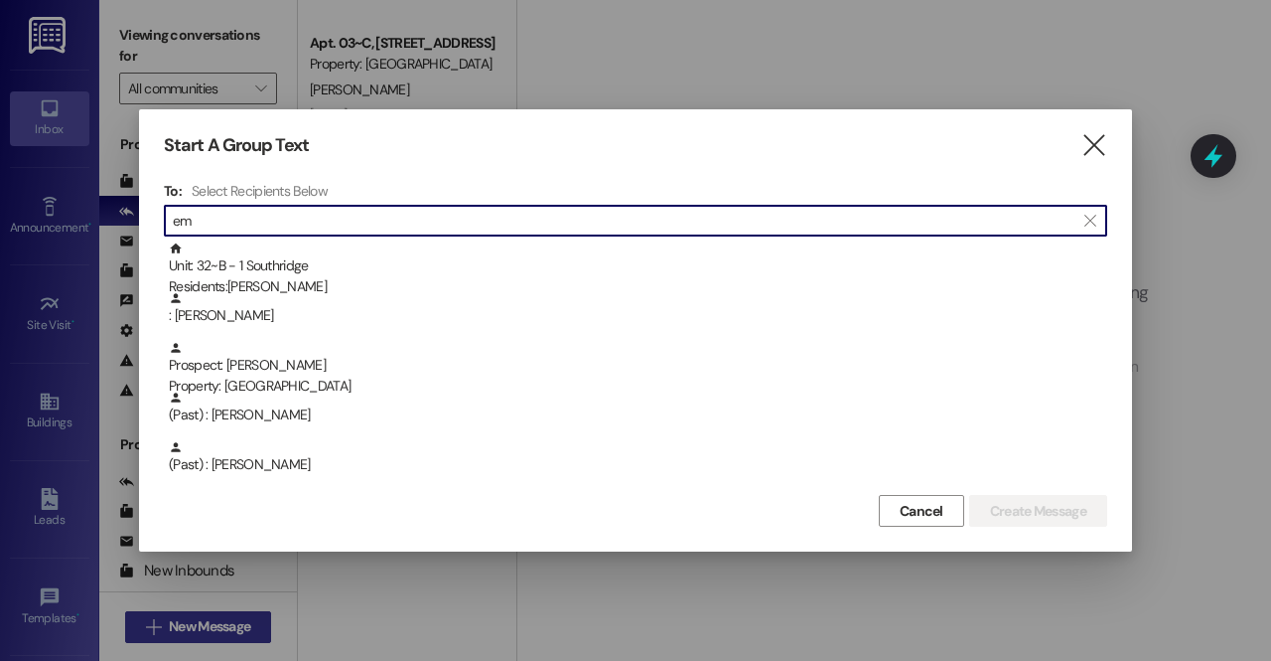
type input "e"
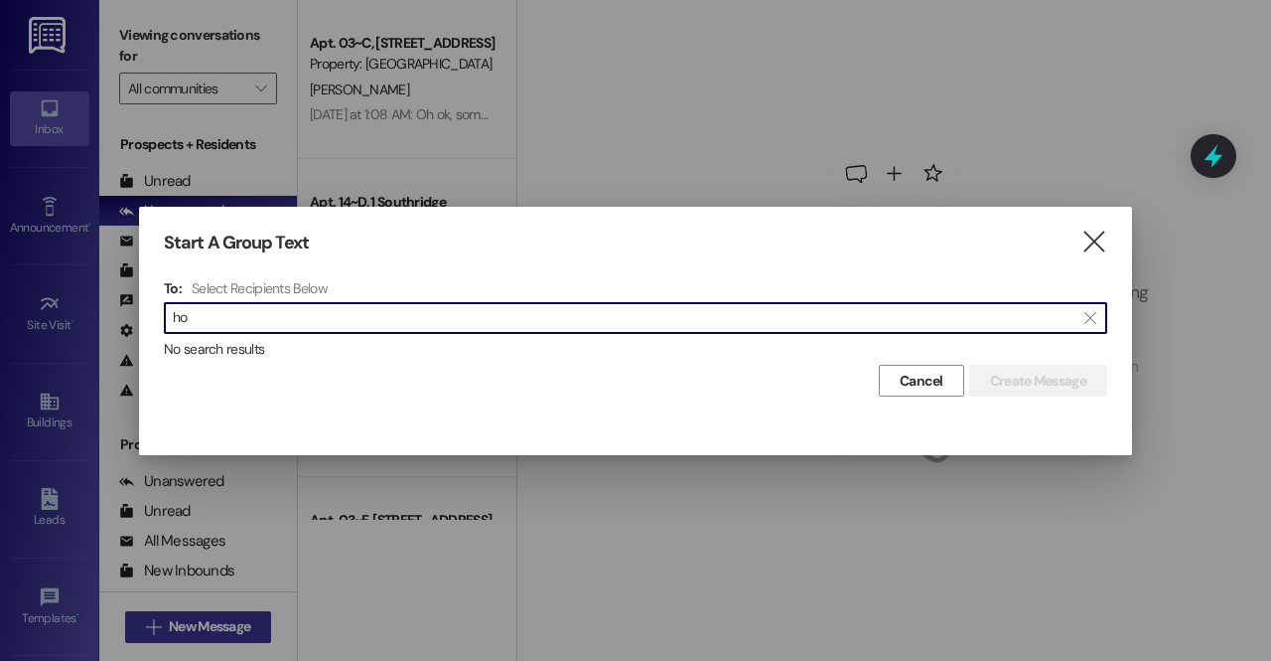
type input "h"
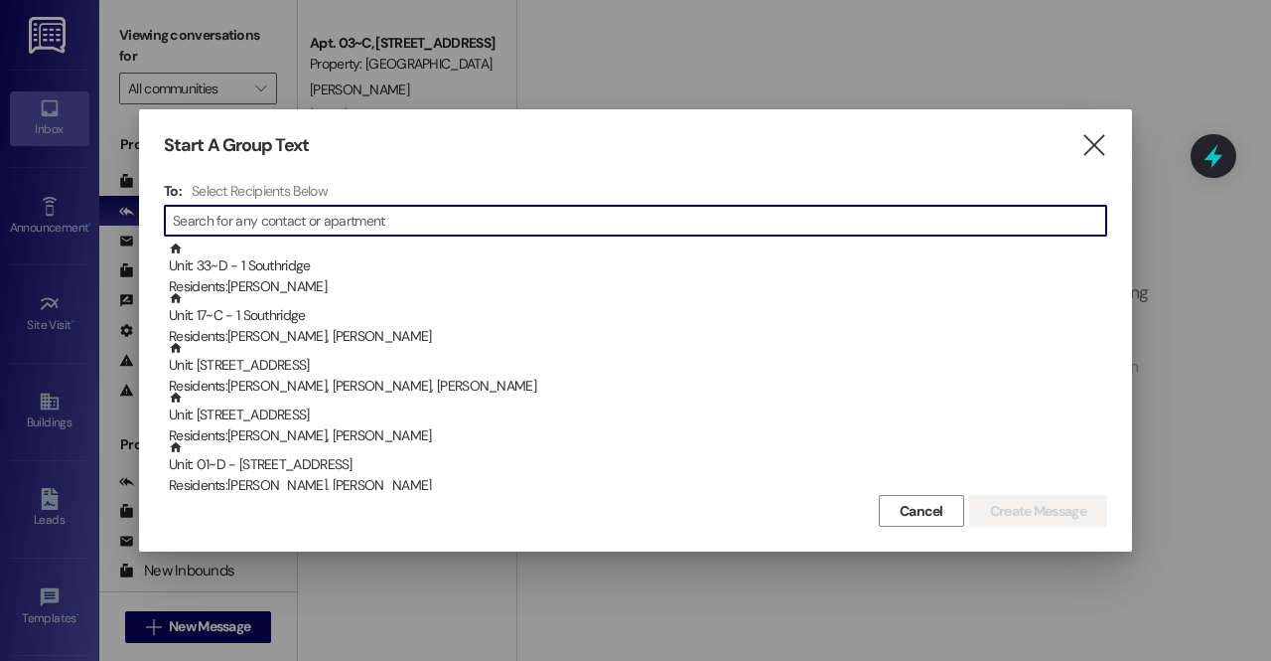
paste input "Hollingshead"
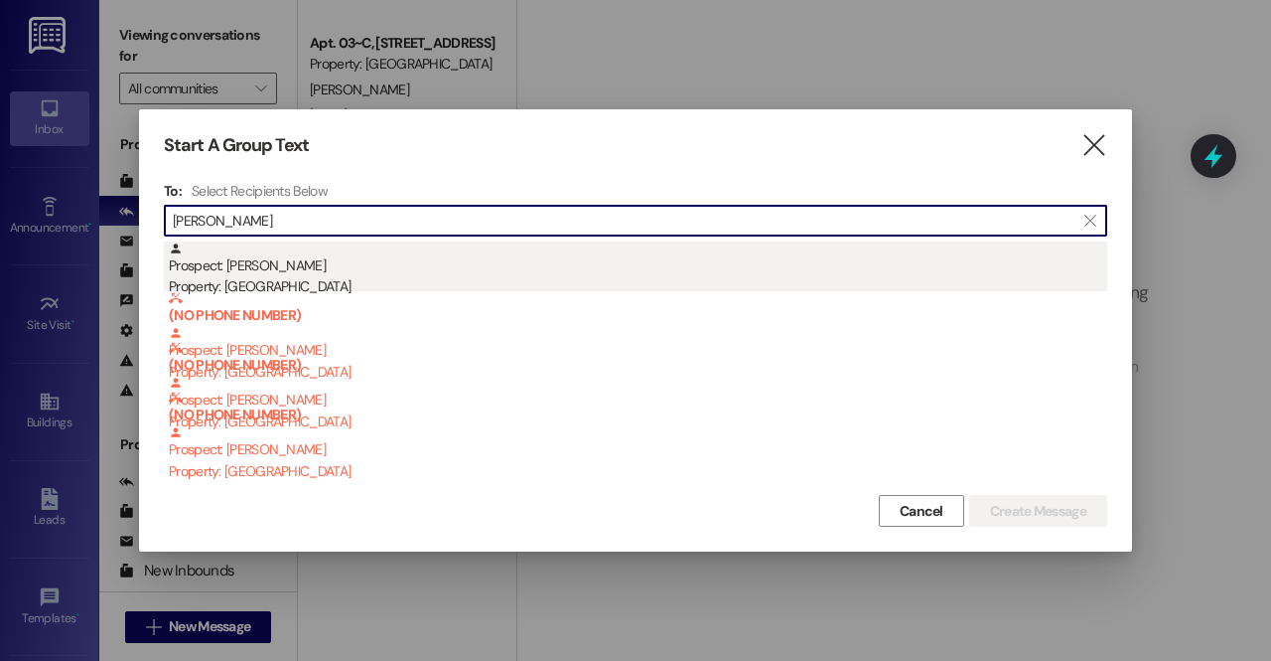
type input "Hollingshead"
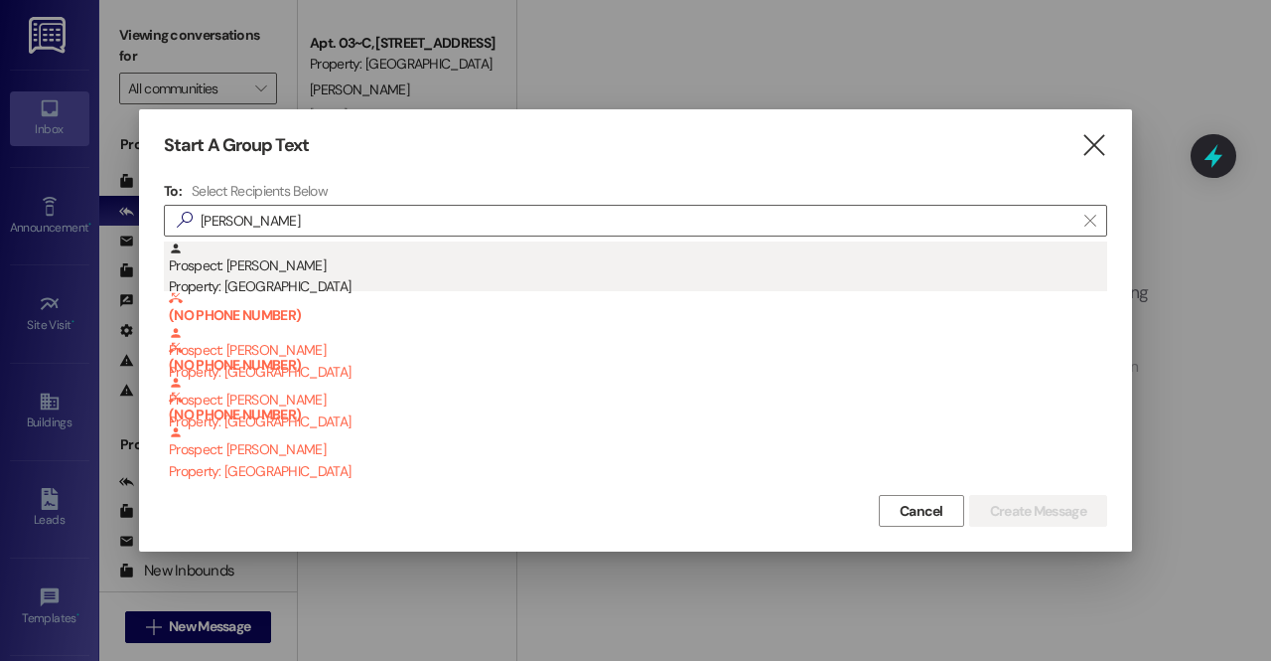
click at [379, 271] on div "Prospect: Emmeline Hollingshead Property: Park Place" at bounding box center [638, 269] width 939 height 57
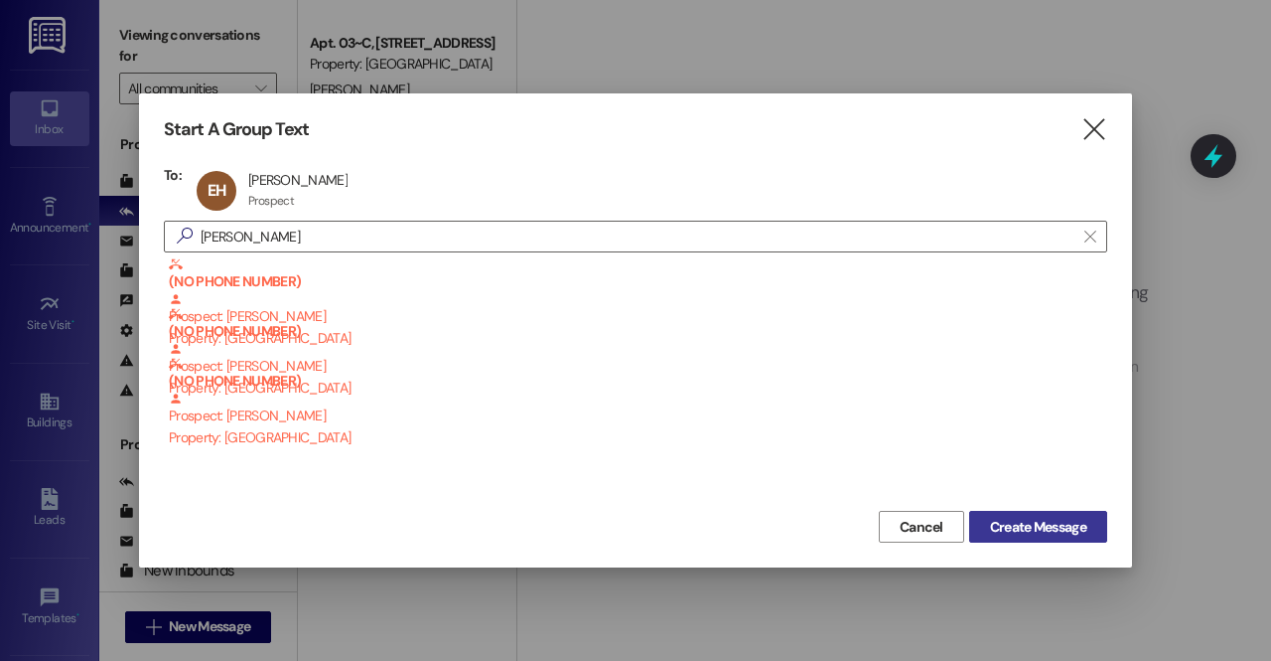
click at [1012, 527] on span "Create Message" at bounding box center [1038, 527] width 96 height 21
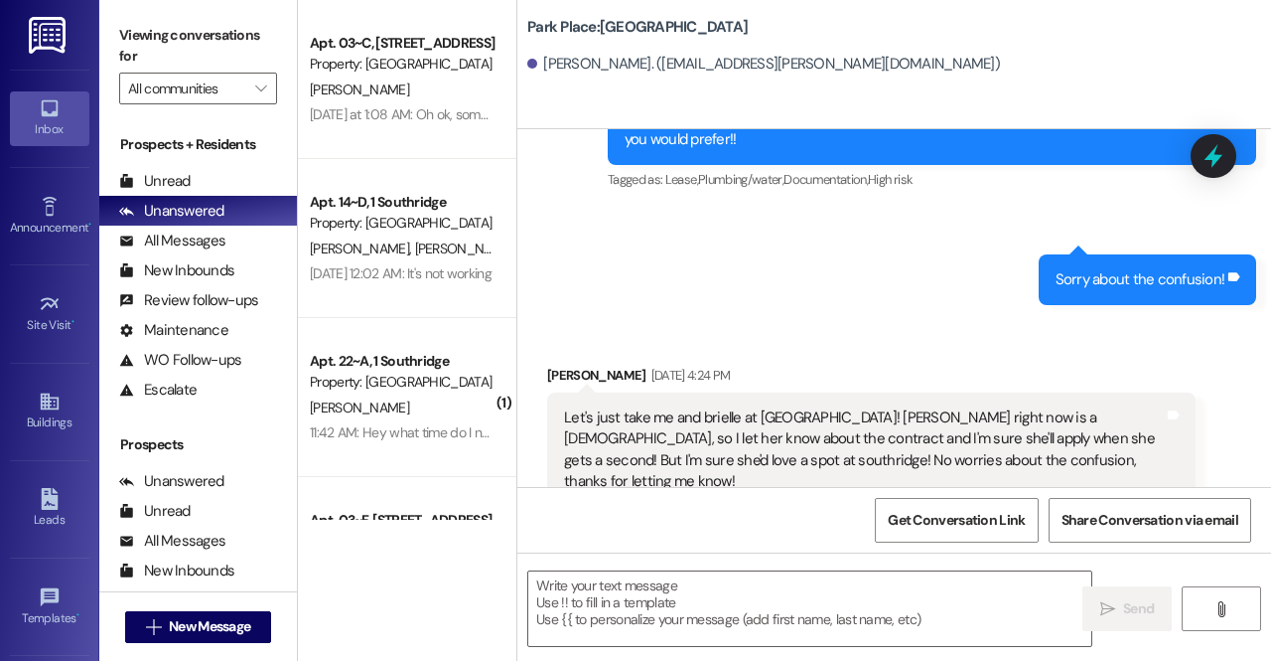
scroll to position [900, 0]
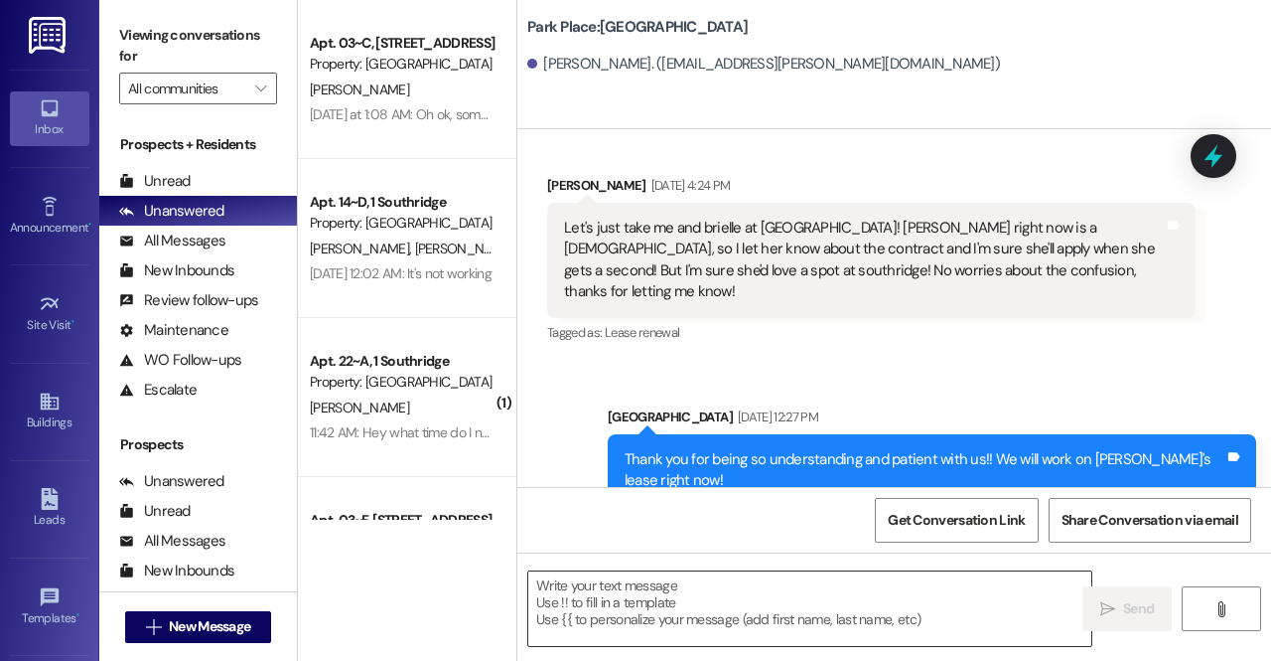
click at [730, 611] on textarea at bounding box center [809, 608] width 563 height 74
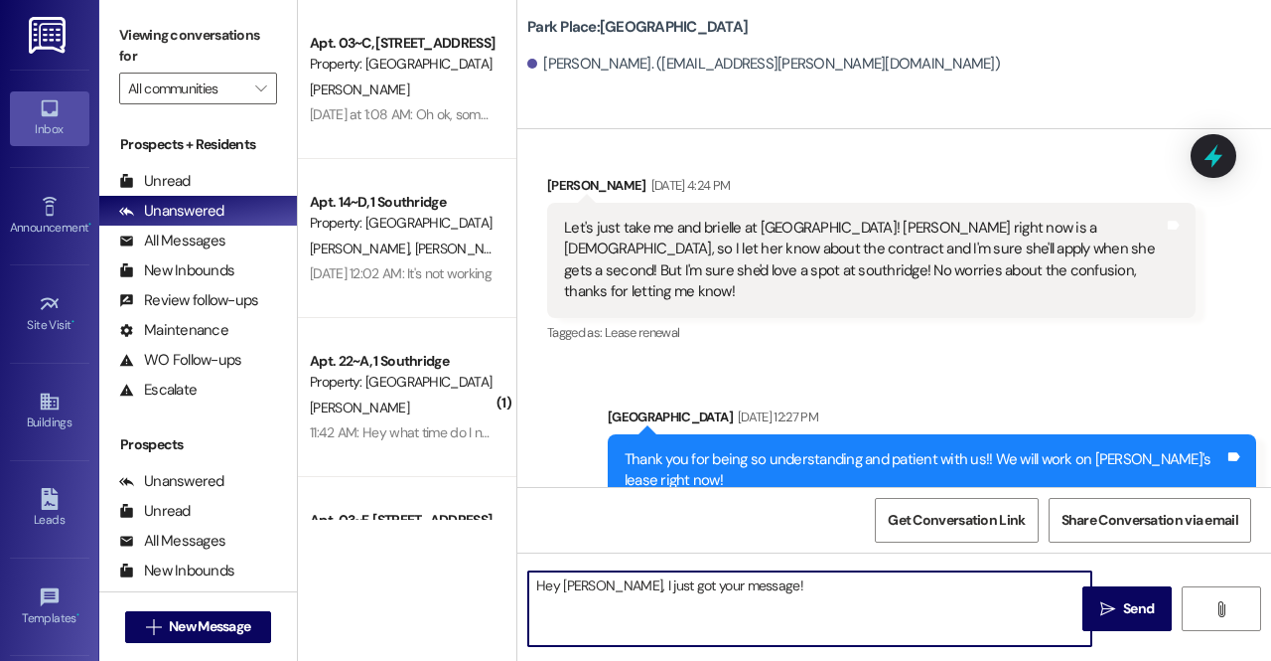
type textarea "Hey Emmeline, I just got your message"
drag, startPoint x: 782, startPoint y: 597, endPoint x: 272, endPoint y: 551, distance: 511.6
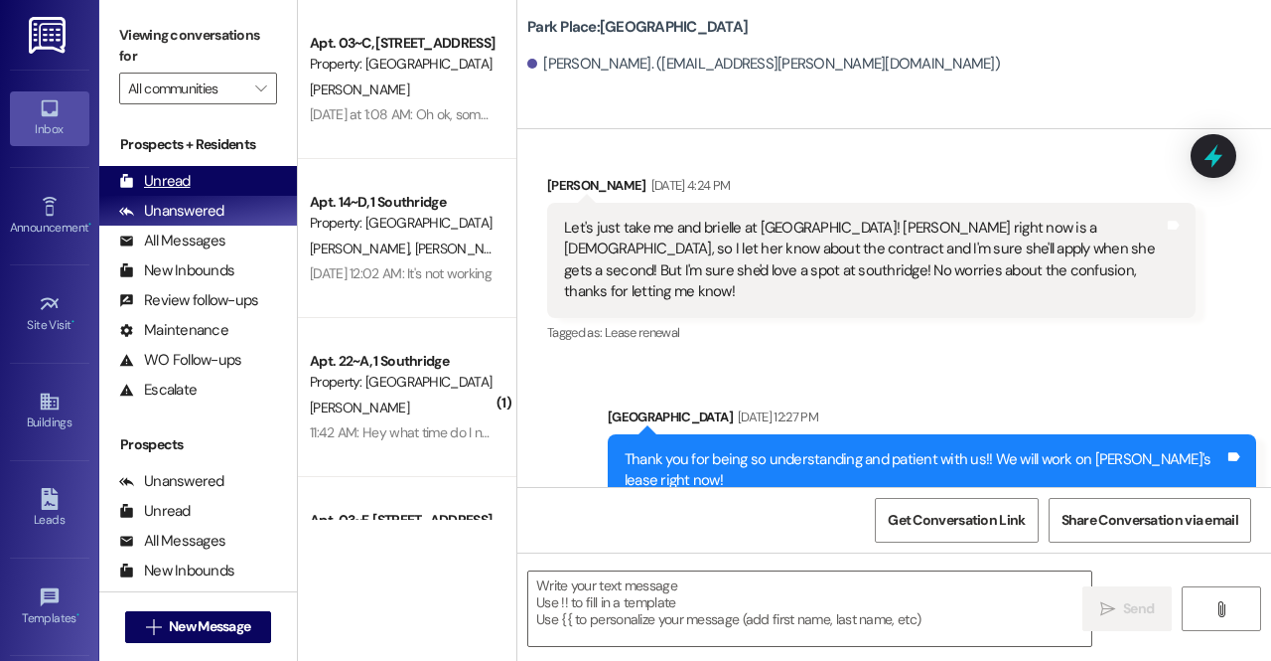
click at [209, 182] on div "Unread (0)" at bounding box center [198, 181] width 198 height 30
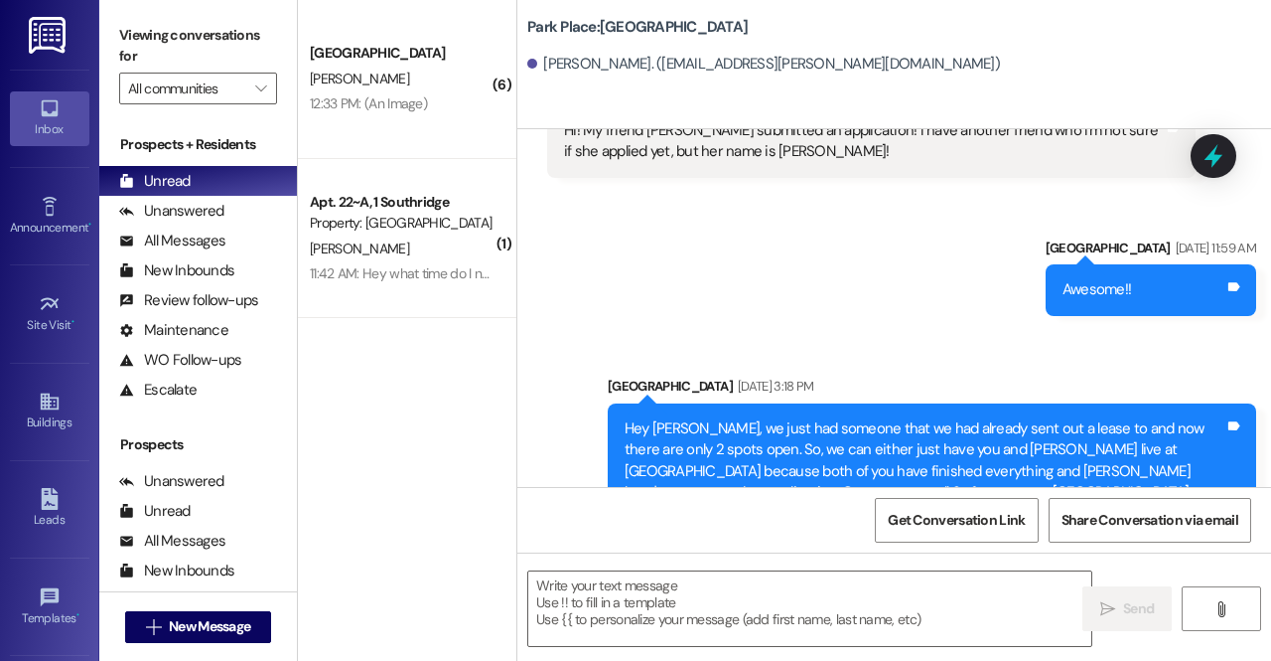
scroll to position [710, 0]
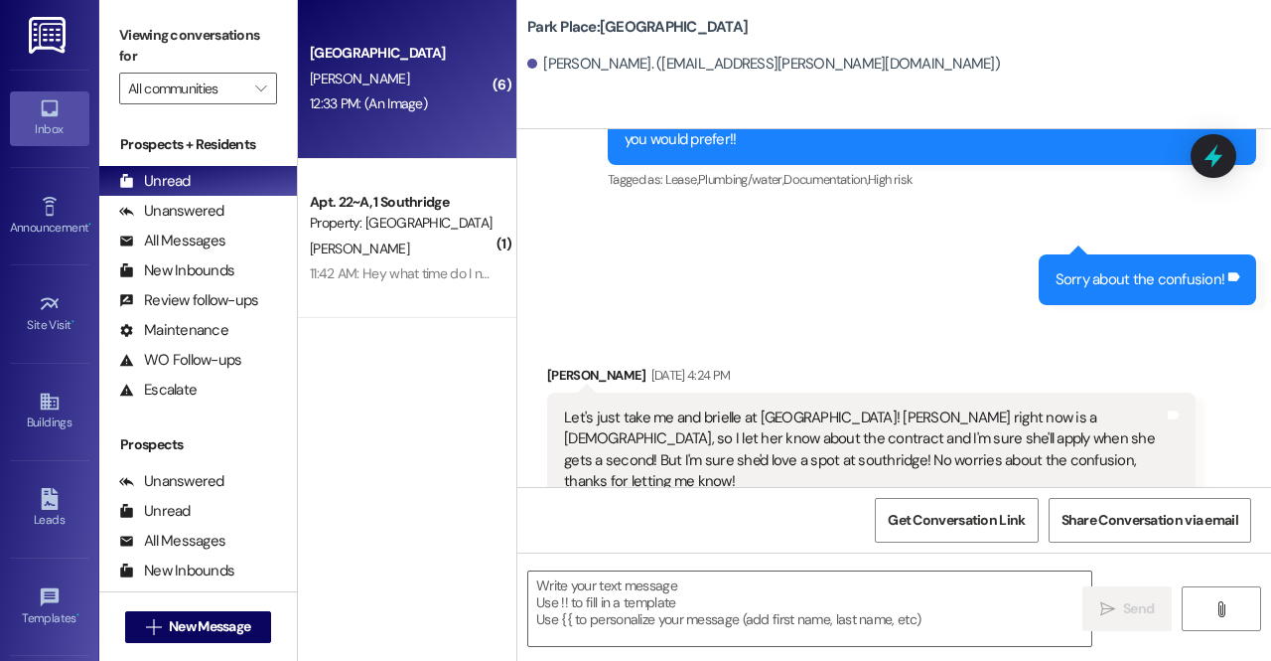
click at [399, 86] on div "[PERSON_NAME]" at bounding box center [402, 79] width 188 height 25
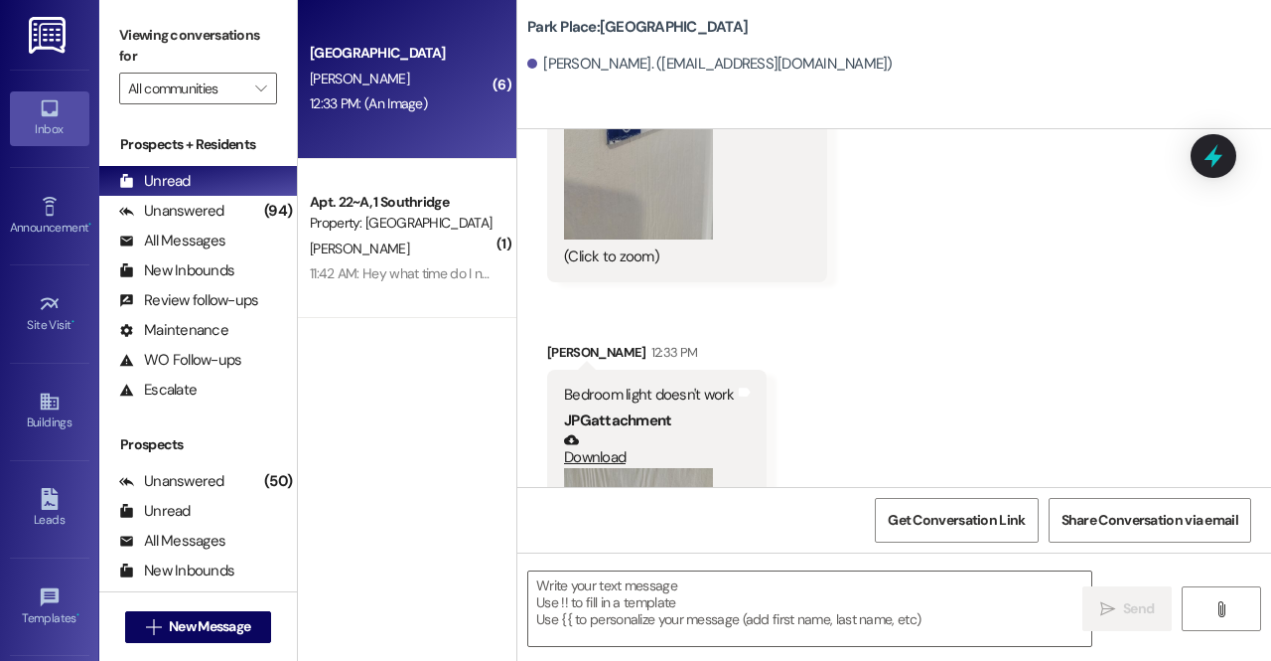
scroll to position [7451, 0]
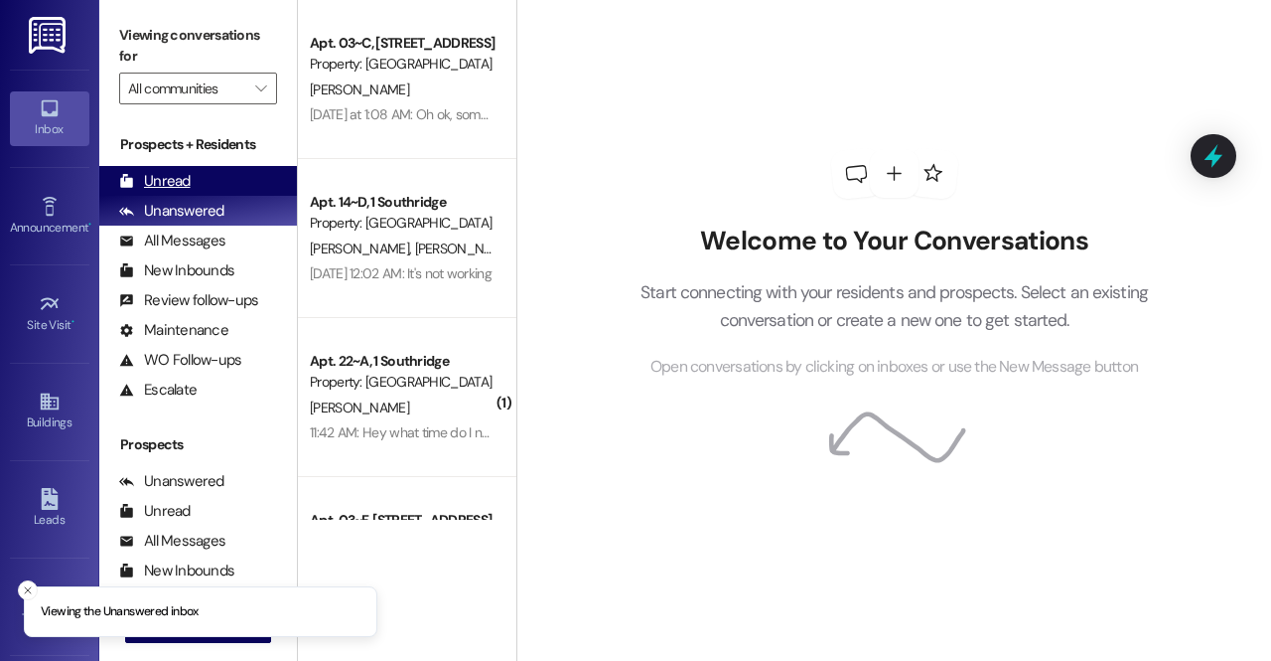
click at [222, 171] on div "Unread (0)" at bounding box center [198, 181] width 198 height 30
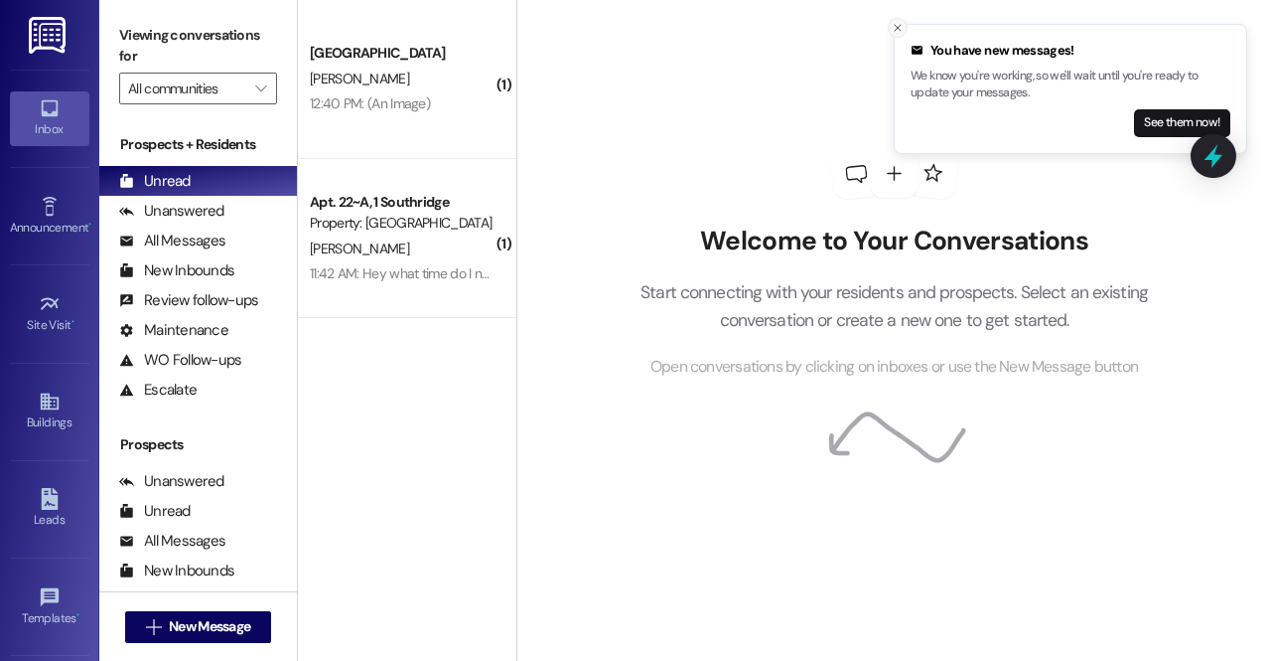
click at [896, 30] on icon "Close toast" at bounding box center [898, 28] width 12 height 12
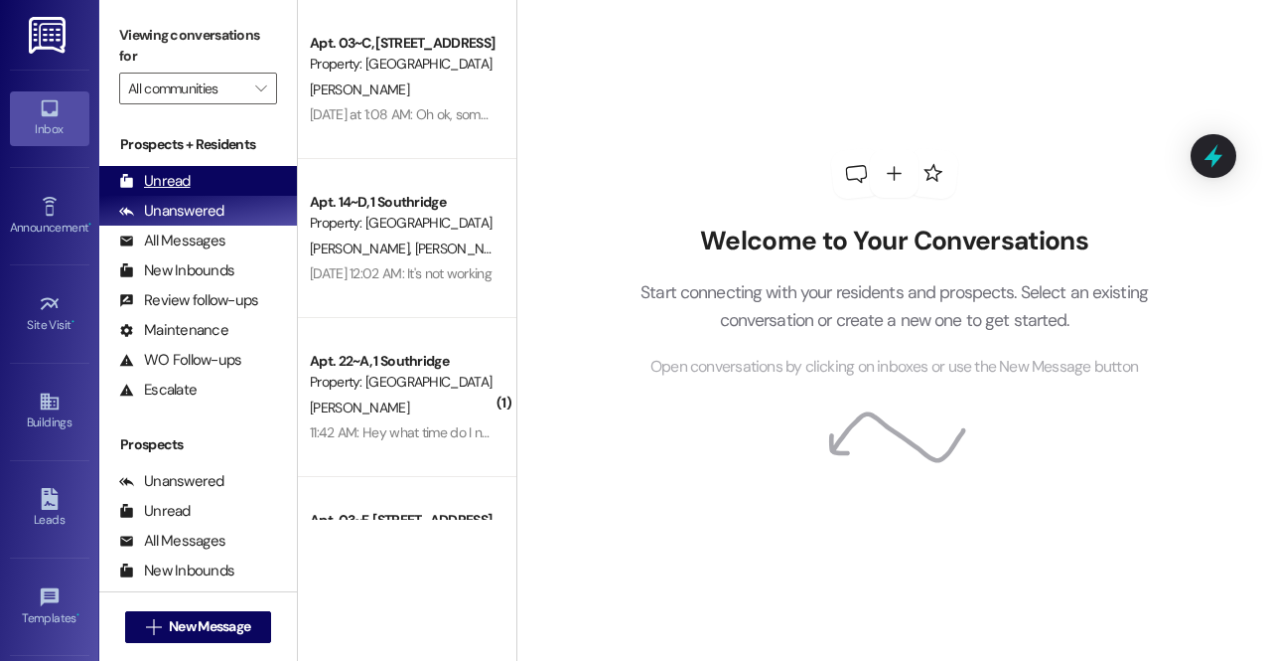
click at [173, 182] on div "Unread" at bounding box center [155, 181] width 72 height 21
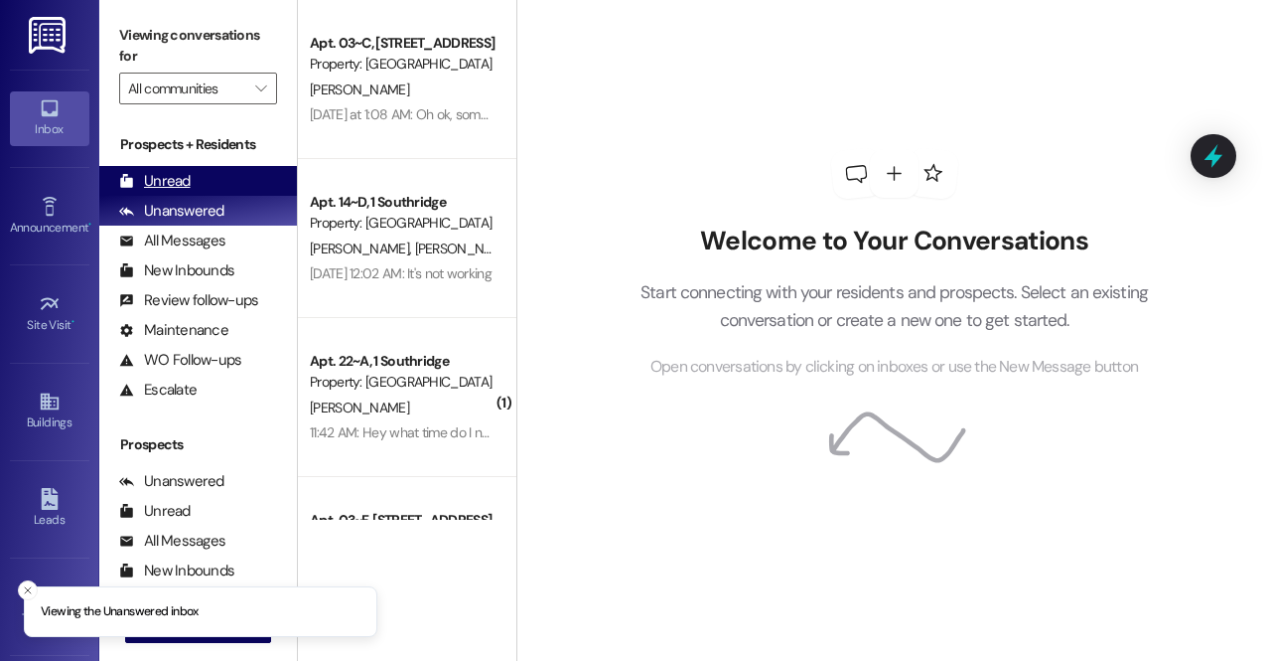
click at [182, 184] on div "Unread" at bounding box center [155, 181] width 72 height 21
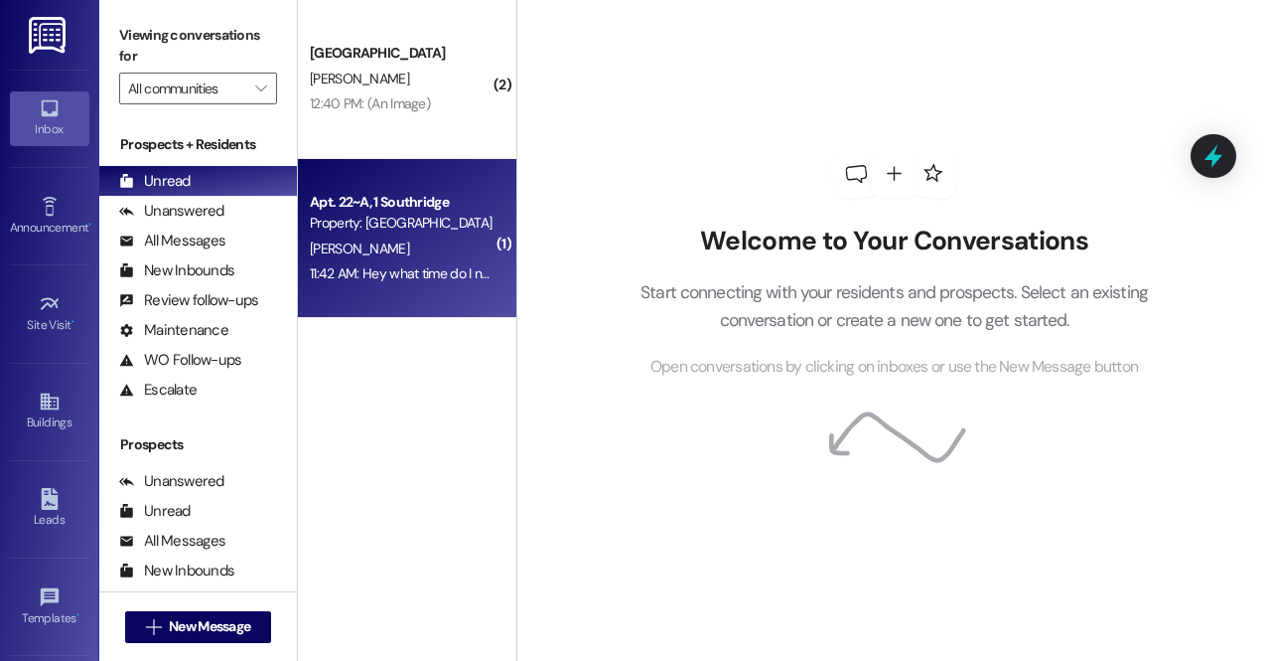
click at [424, 267] on div "11:42 AM: Hey what time do I need to be moved out by [DATE]? 11:42 AM: Hey what…" at bounding box center [489, 273] width 358 height 18
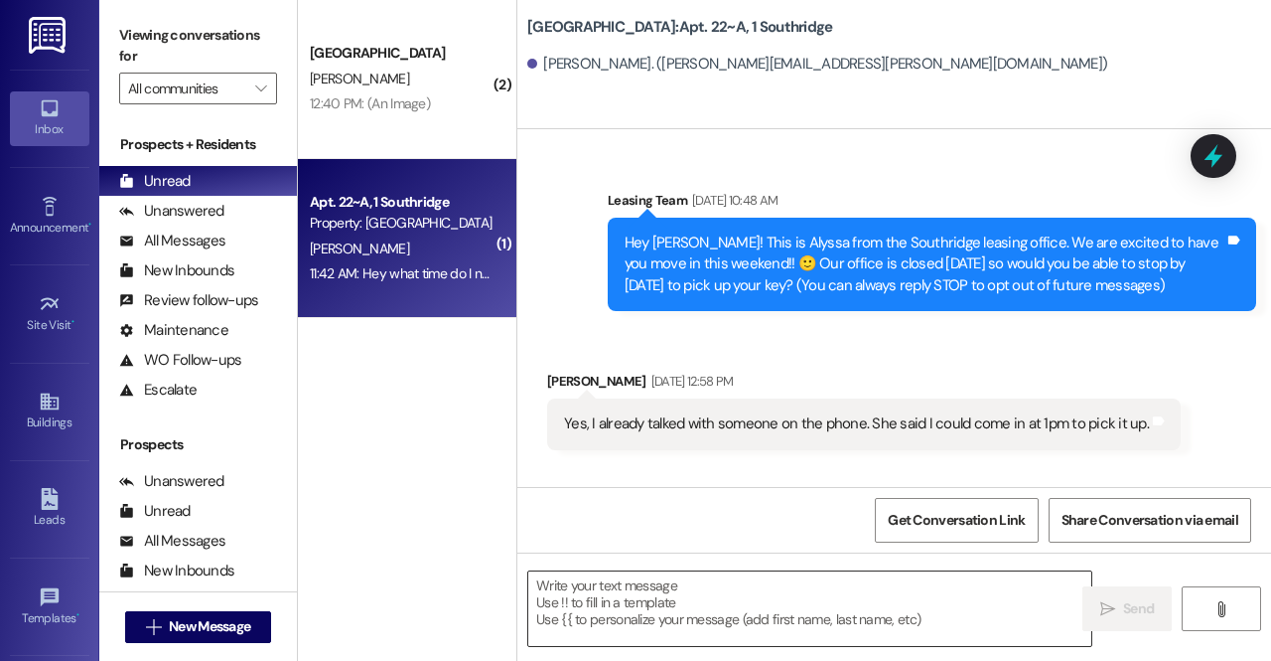
scroll to position [15396, 0]
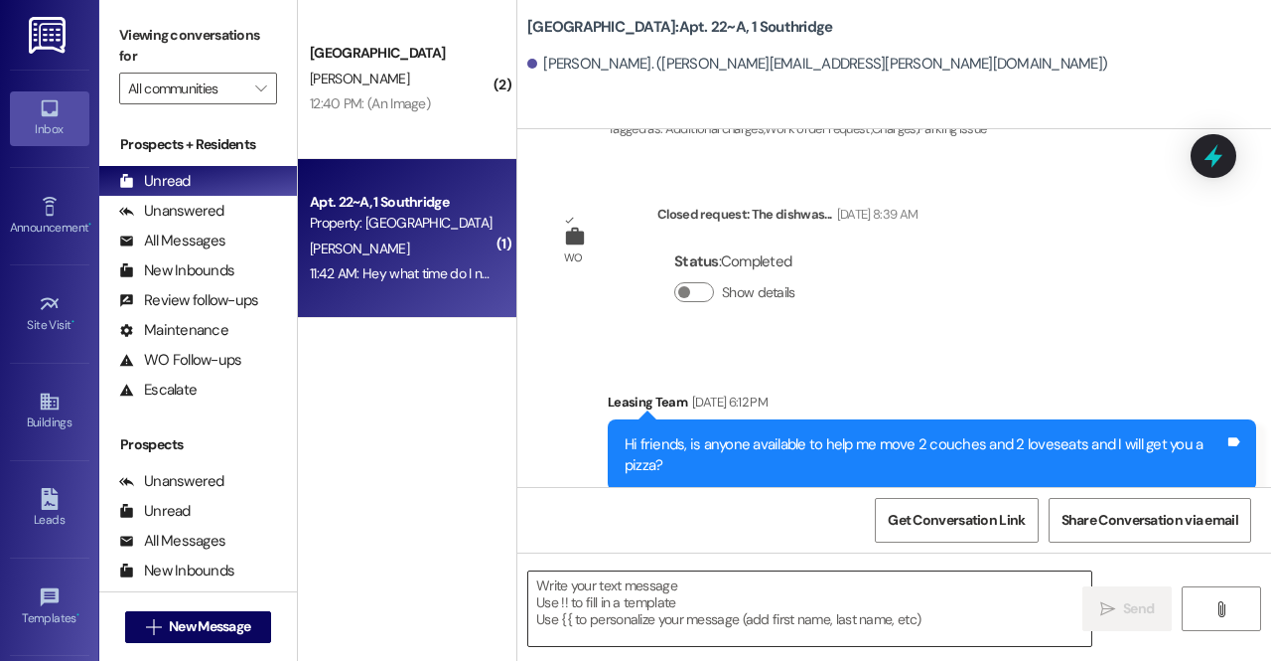
click at [713, 589] on textarea at bounding box center [809, 608] width 563 height 74
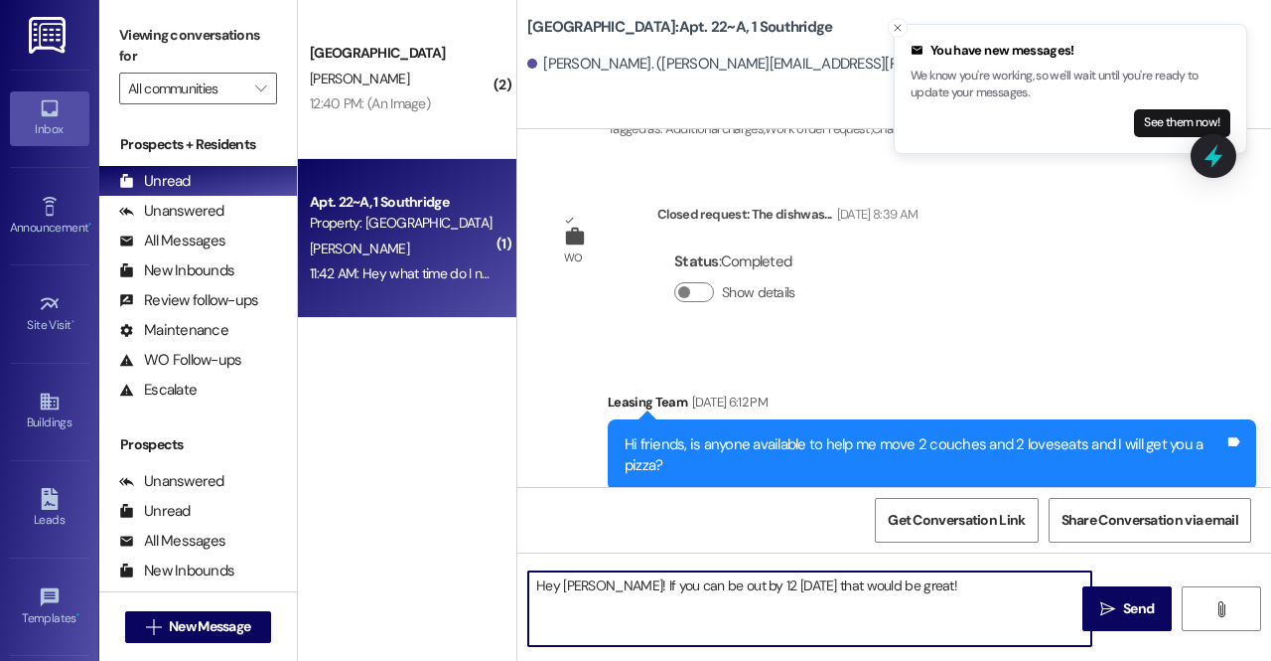
type textarea "Hey Rachel! If you can be out by 12 on Friday that would be great!"
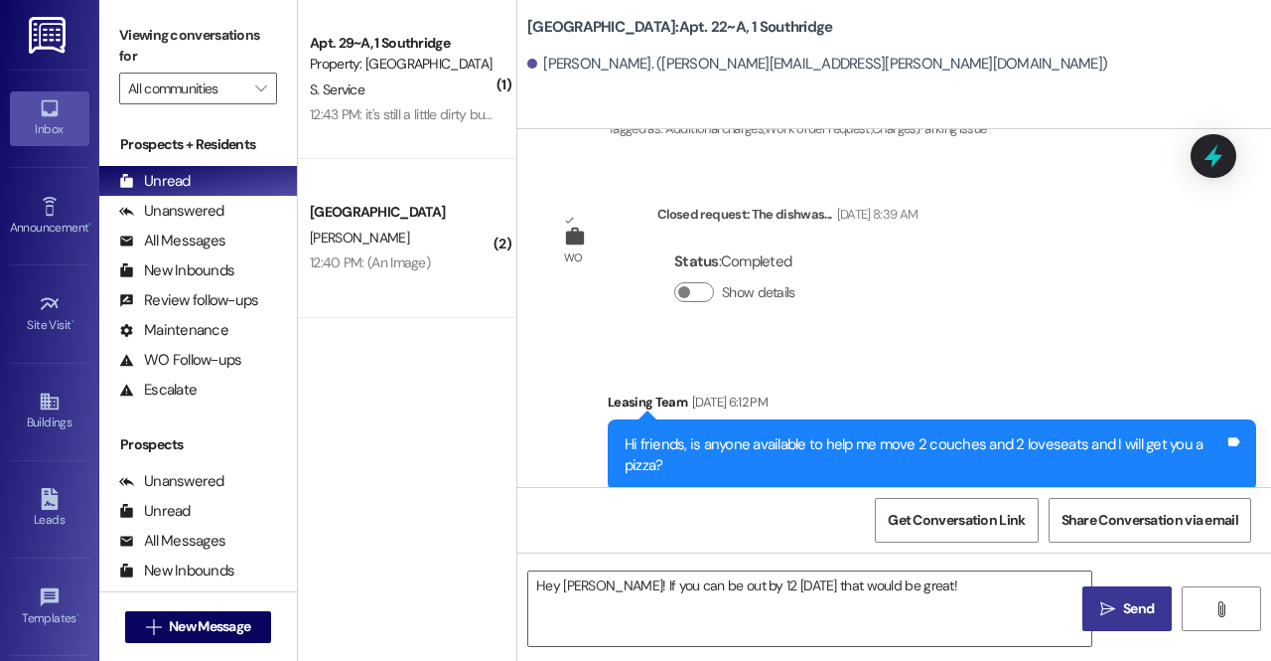
click at [1144, 613] on span "Send" at bounding box center [1138, 608] width 31 height 21
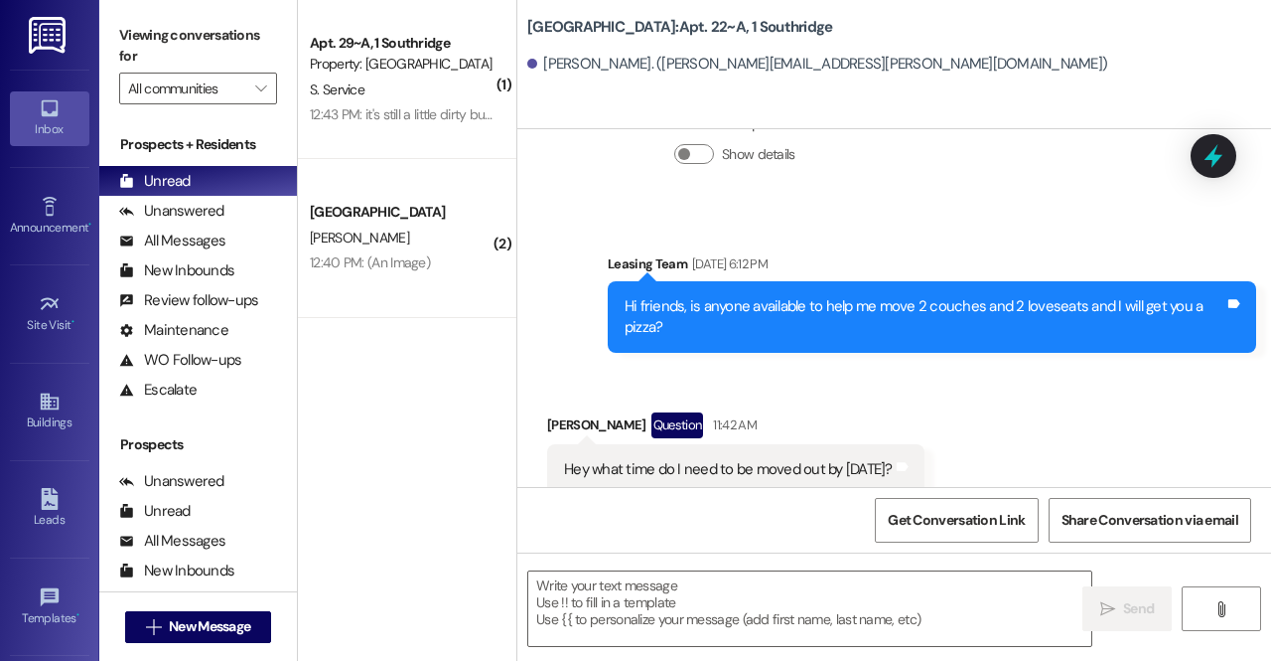
scroll to position [15393, 0]
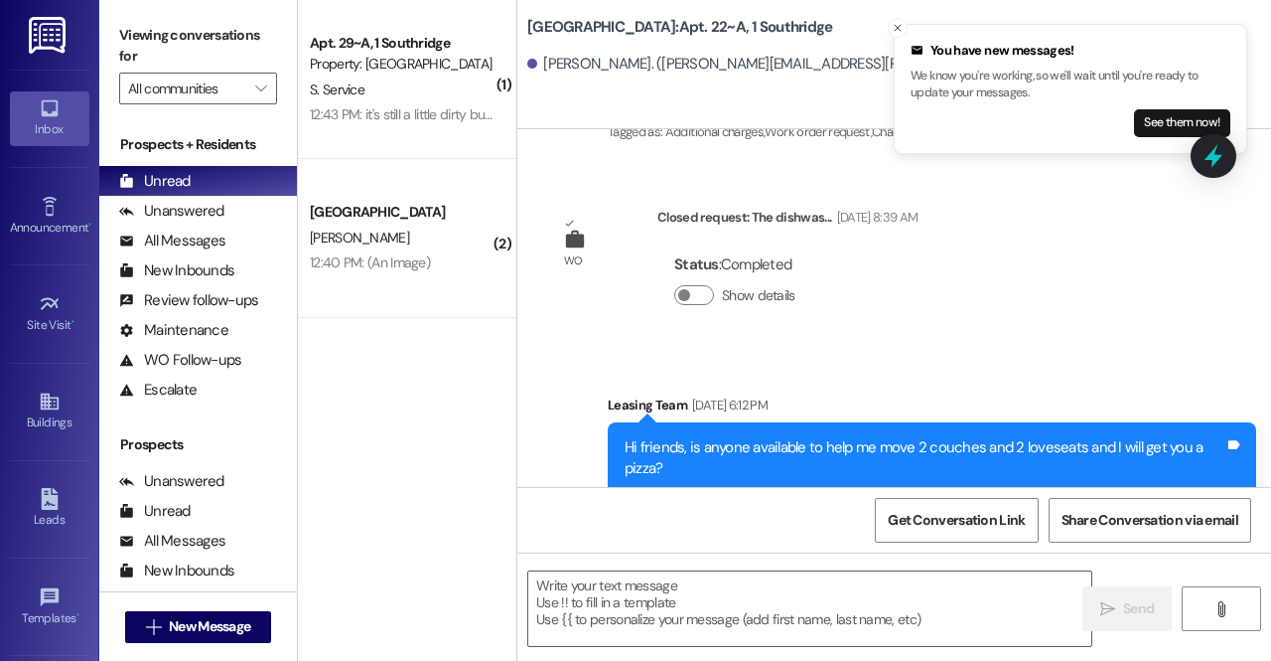
click at [702, 437] on div "Hi friends, is anyone available to help me move 2 couches and 2 loveseats and I…" at bounding box center [925, 458] width 600 height 43
click at [900, 29] on icon "Close toast" at bounding box center [898, 28] width 12 height 12
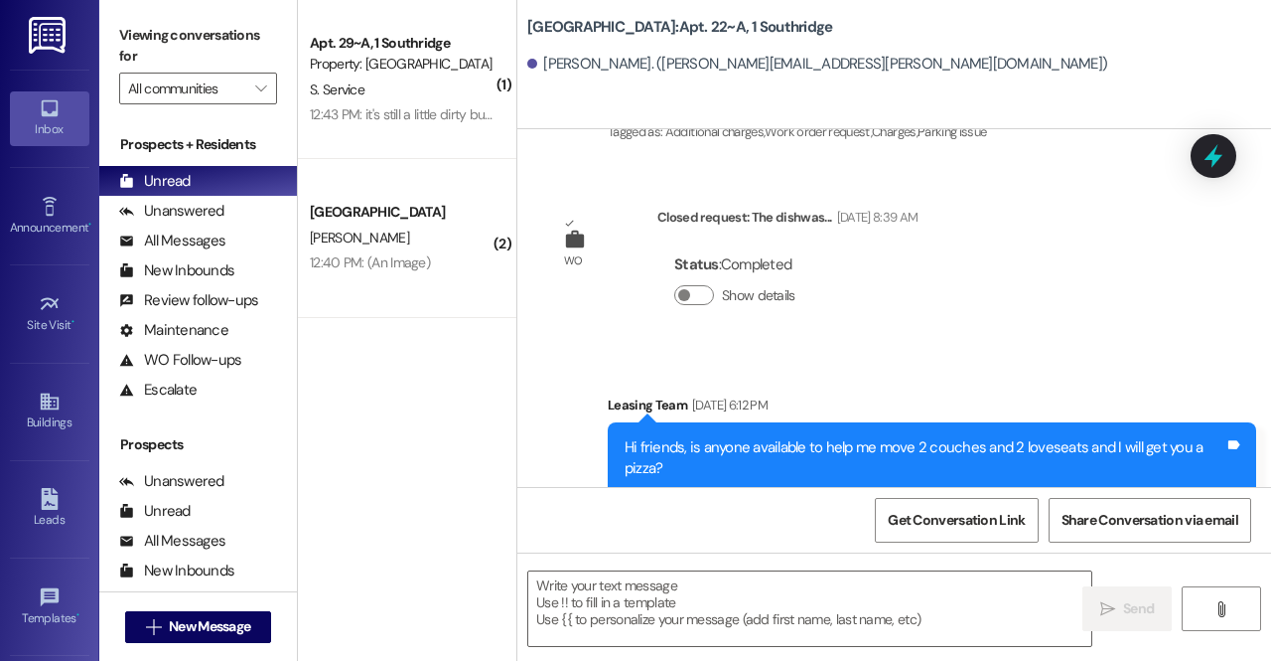
scroll to position [15534, 0]
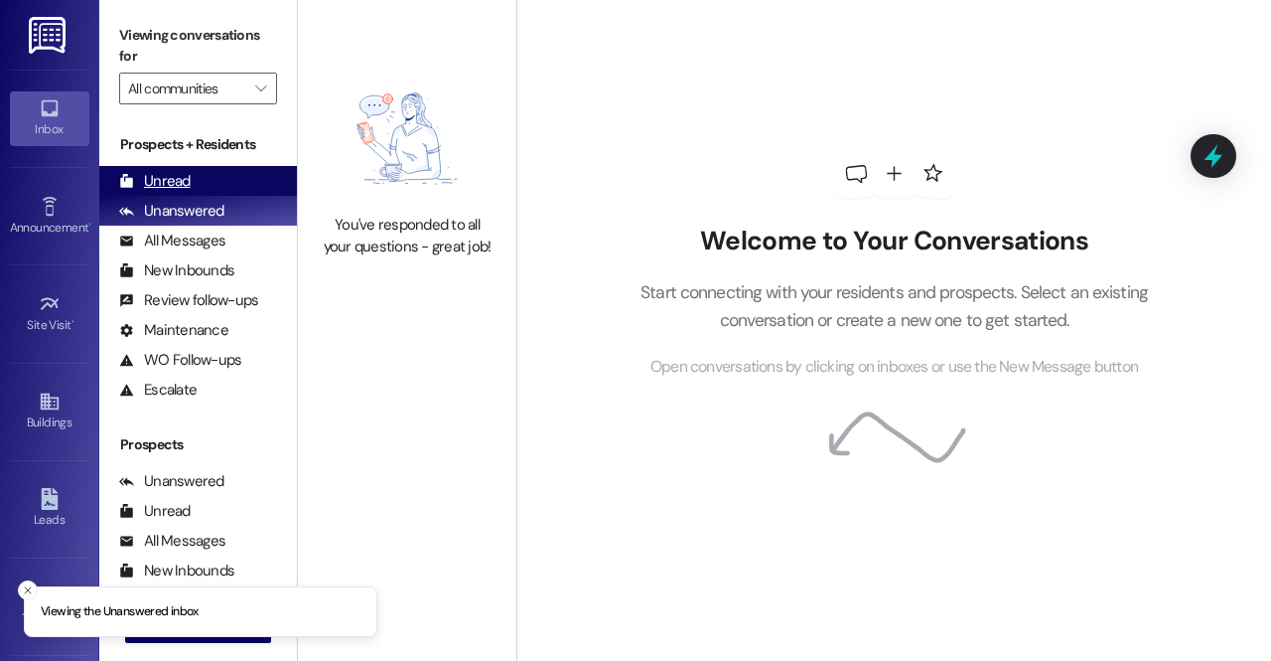
click at [179, 186] on div "Unread" at bounding box center [155, 181] width 72 height 21
